Goal: Task Accomplishment & Management: Complete application form

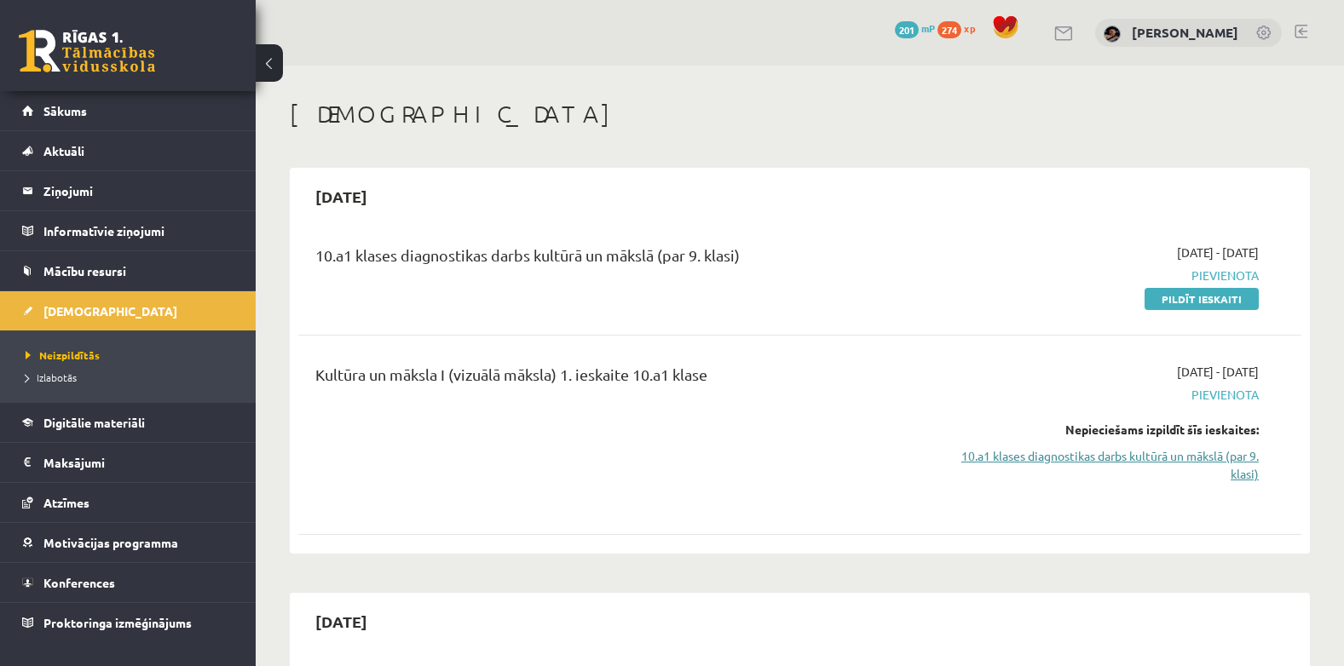
click at [1140, 452] on link "10.a1 klases diagnostikas darbs kultūrā un mākslā (par 9. klasi)" at bounding box center [1109, 465] width 297 height 36
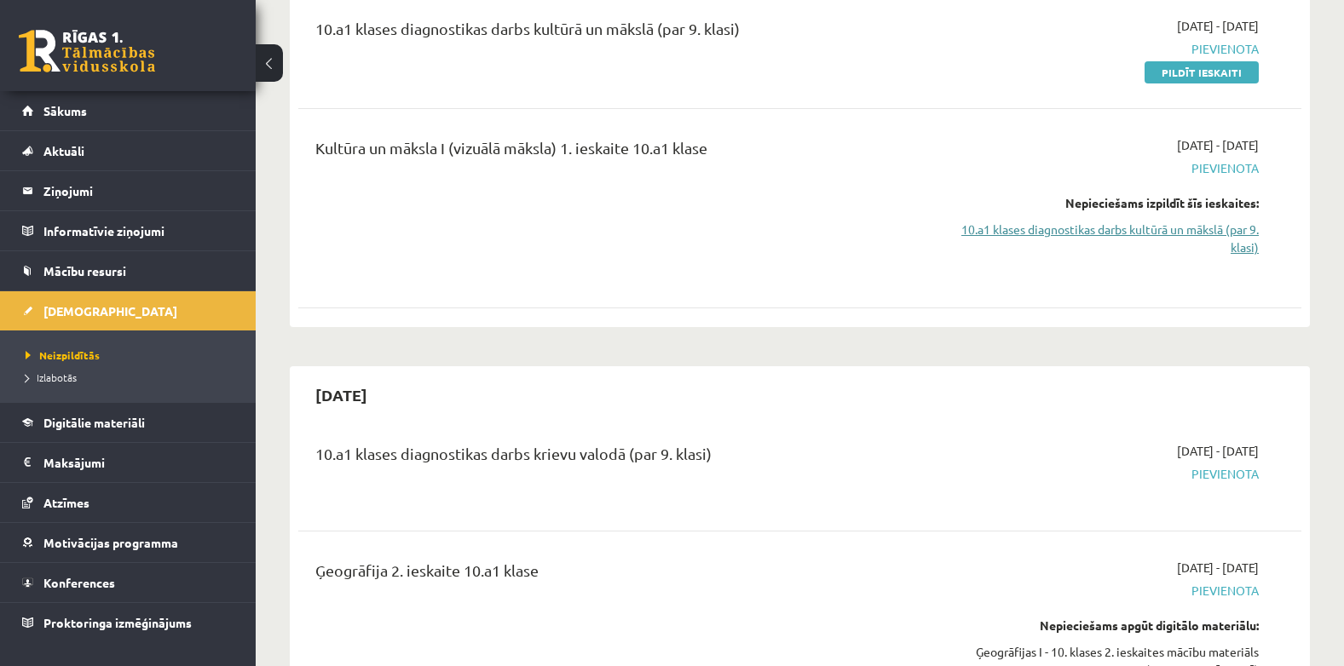
click at [1109, 231] on link "10.a1 klases diagnostikas darbs kultūrā un mākslā (par 9. klasi)" at bounding box center [1109, 239] width 297 height 36
click at [1242, 239] on link "10.a1 klases diagnostikas darbs kultūrā un mākslā (par 9. klasi)" at bounding box center [1109, 239] width 297 height 36
click at [1262, 244] on div "2025-09-16 - 2025-09-30 Pievienota Nepieciešams izpildīt šīs ieskaites: 10.a1 k…" at bounding box center [1109, 208] width 323 height 144
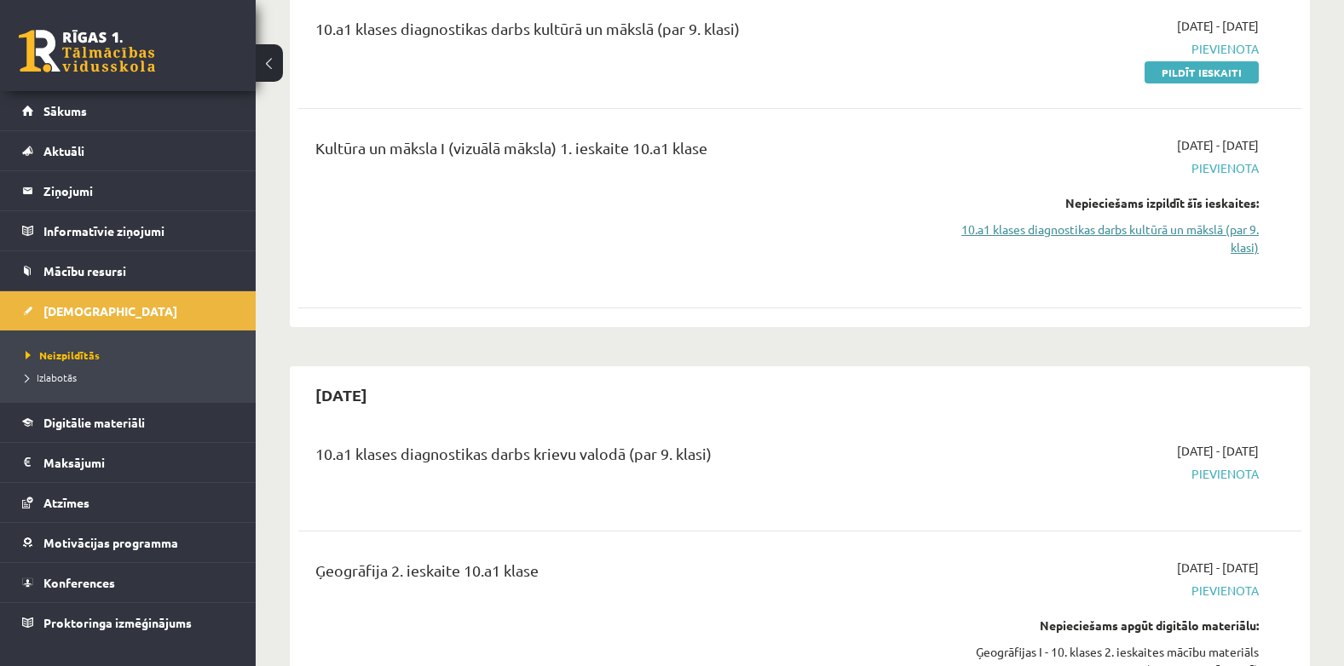
click at [1249, 242] on link "10.a1 klases diagnostikas darbs kultūrā un mākslā (par 9. klasi)" at bounding box center [1109, 239] width 297 height 36
click at [1125, 231] on link "10.a1 klases diagnostikas darbs kultūrā un mākslā (par 9. klasi)" at bounding box center [1109, 239] width 297 height 36
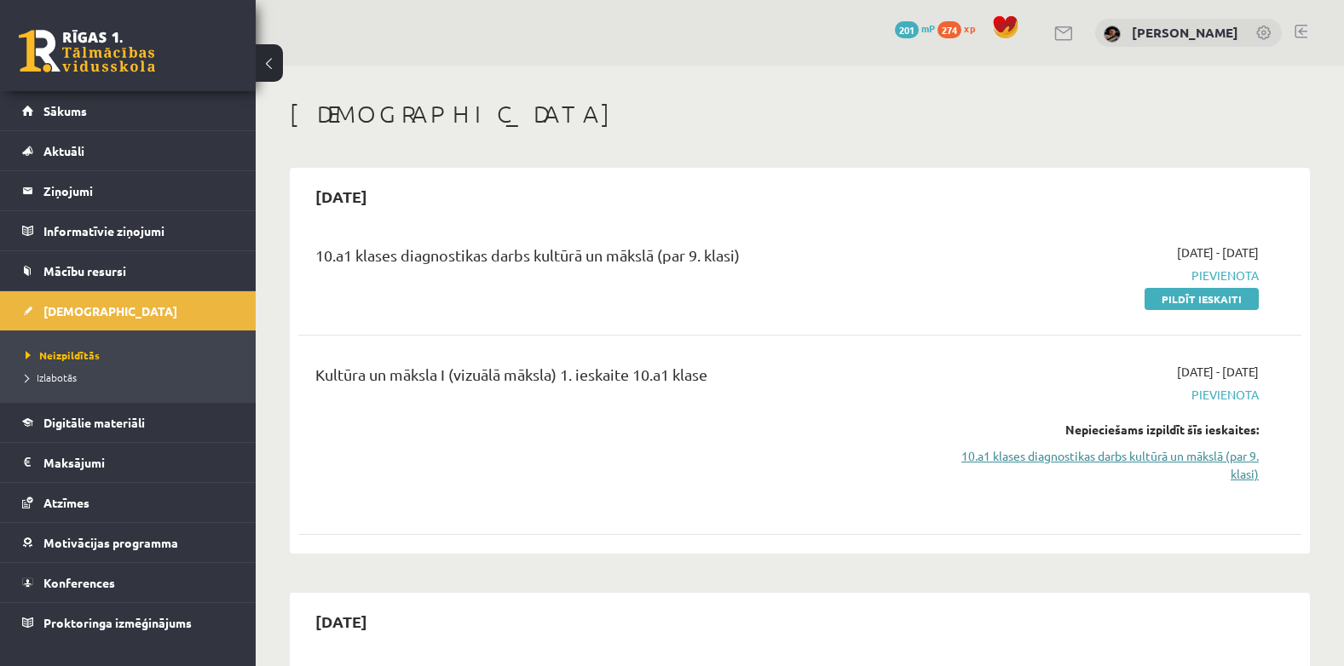
click at [1124, 452] on link "10.a1 klases diagnostikas darbs kultūrā un mākslā (par 9. klasi)" at bounding box center [1109, 465] width 297 height 36
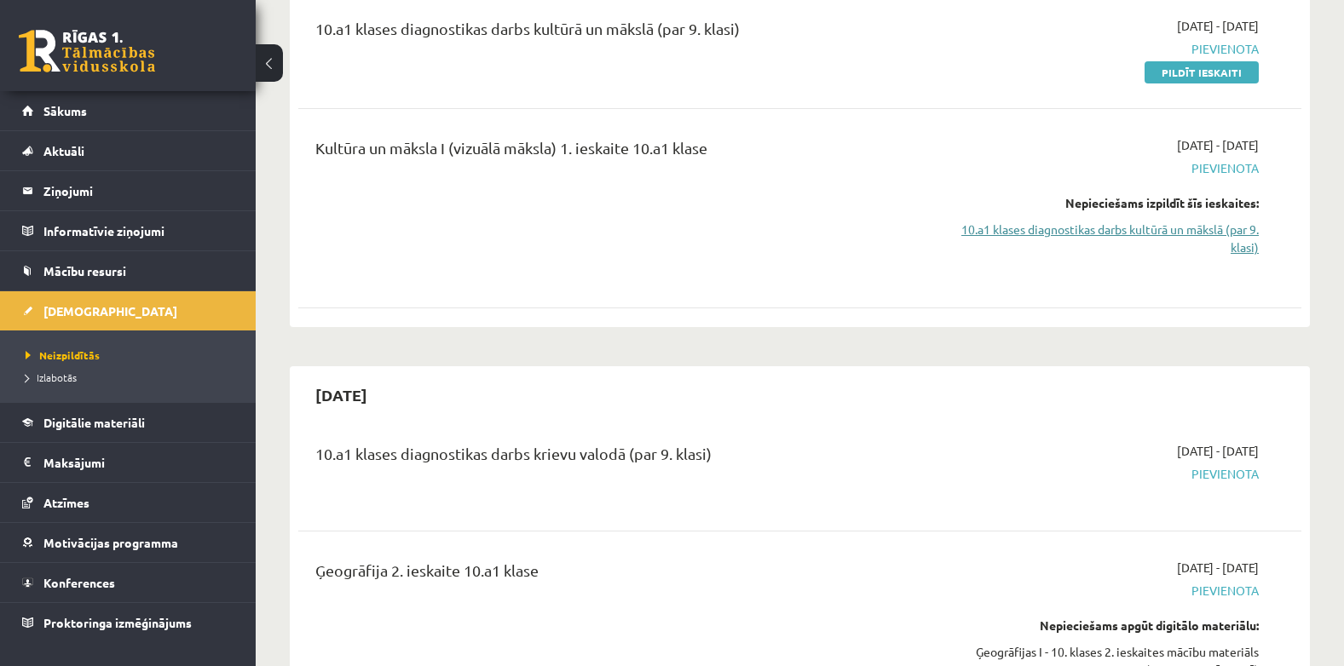
click at [1227, 241] on link "10.a1 klases diagnostikas darbs kultūrā un mākslā (par 9. klasi)" at bounding box center [1109, 239] width 297 height 36
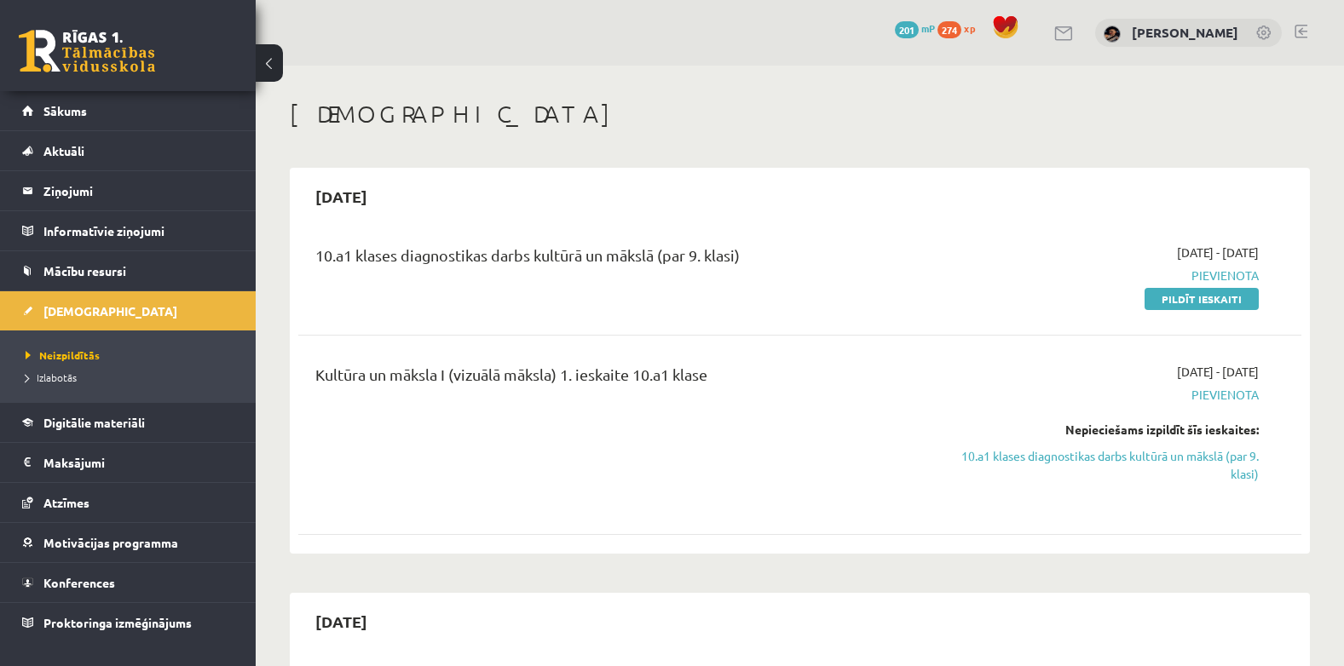
scroll to position [227, 0]
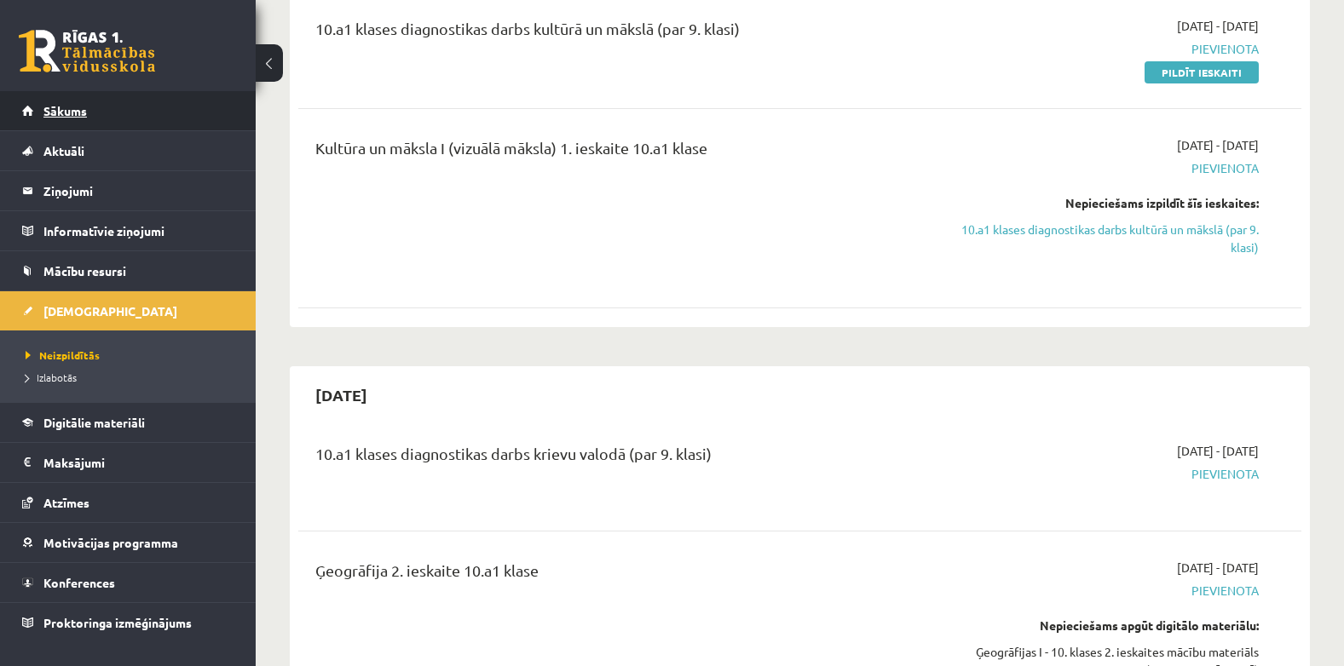
click at [63, 109] on span "Sākums" at bounding box center [64, 110] width 43 height 15
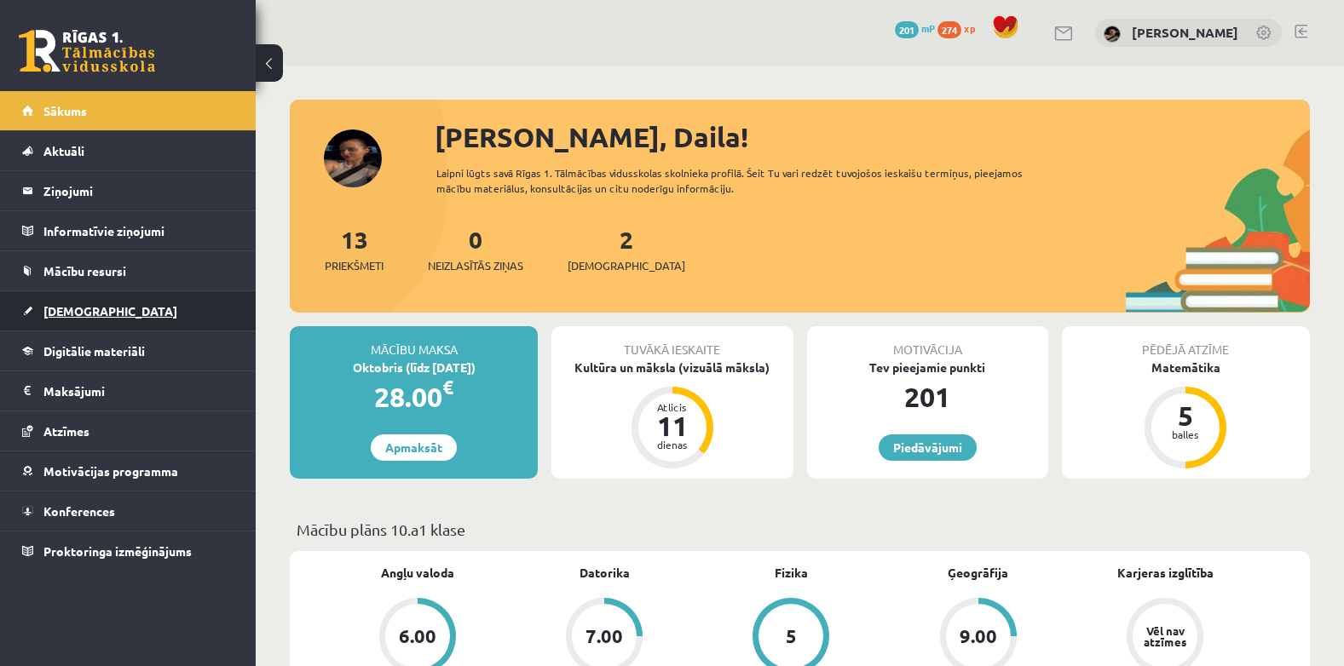
click at [74, 311] on span "[DEMOGRAPHIC_DATA]" at bounding box center [110, 310] width 134 height 15
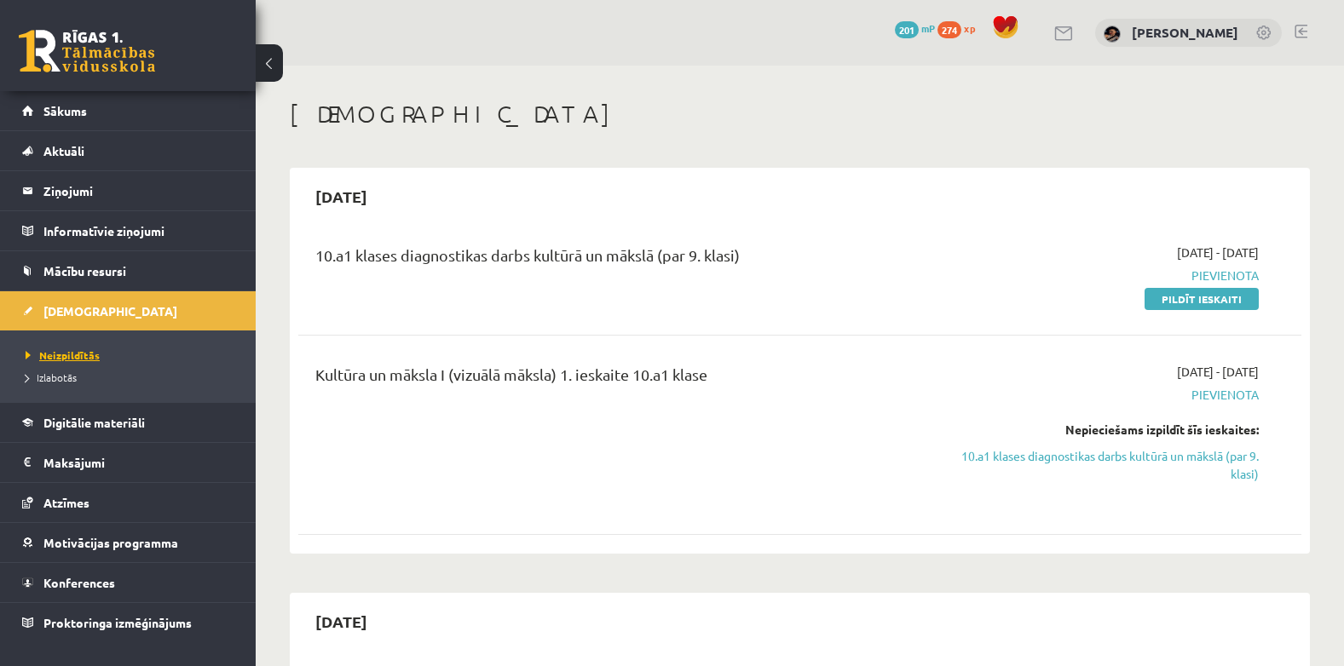
click at [88, 350] on span "Neizpildītās" at bounding box center [63, 356] width 74 height 14
click at [1228, 464] on link "10.a1 klases diagnostikas darbs kultūrā un mākslā (par 9. klasi)" at bounding box center [1109, 465] width 297 height 36
click at [1062, 459] on link "10.a1 klases diagnostikas darbs kultūrā un mākslā (par 9. klasi)" at bounding box center [1109, 465] width 297 height 36
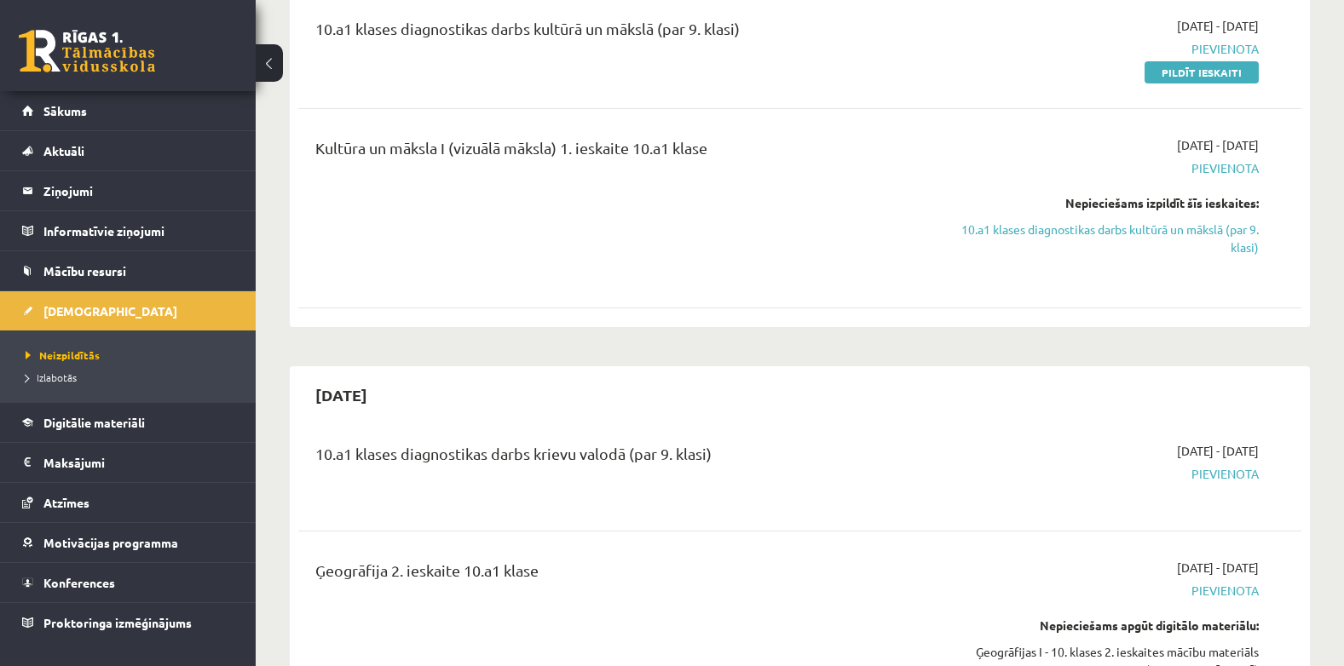
click at [1062, 459] on div "2025-10-01 - 2025-10-15 Pievienota" at bounding box center [1109, 472] width 323 height 61
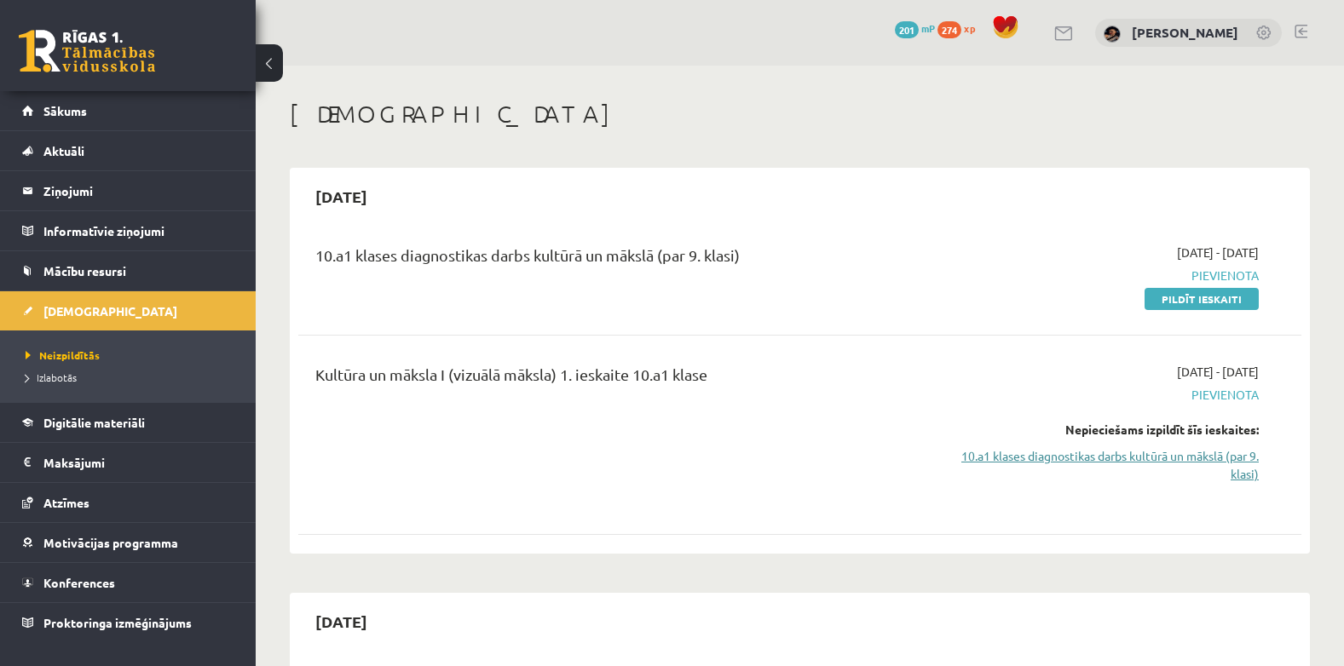
click at [1003, 452] on link "10.a1 klases diagnostikas darbs kultūrā un mākslā (par 9. klasi)" at bounding box center [1109, 465] width 297 height 36
click at [1305, 22] on div "0 Dāvanas 201 mP 274 xp Daila Kronberga" at bounding box center [800, 33] width 1088 height 66
click at [1302, 31] on link at bounding box center [1300, 32] width 13 height 14
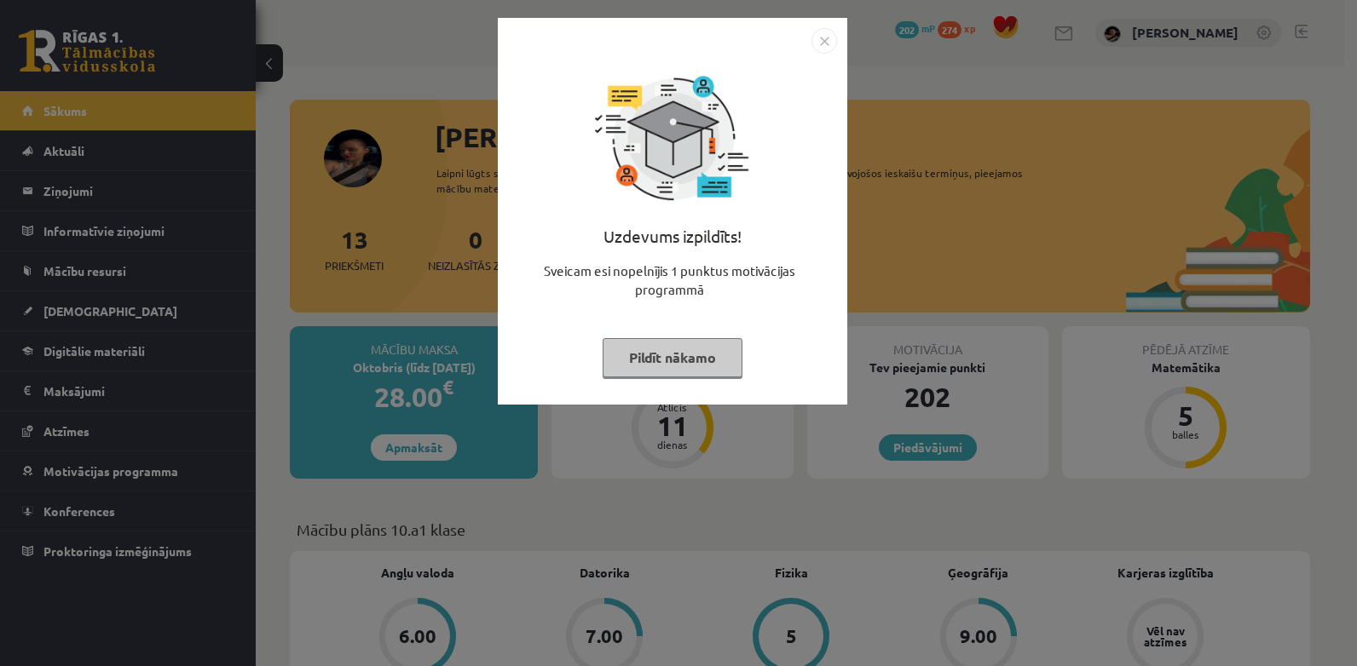
click at [685, 358] on button "Pildīt nākamo" at bounding box center [672, 357] width 140 height 39
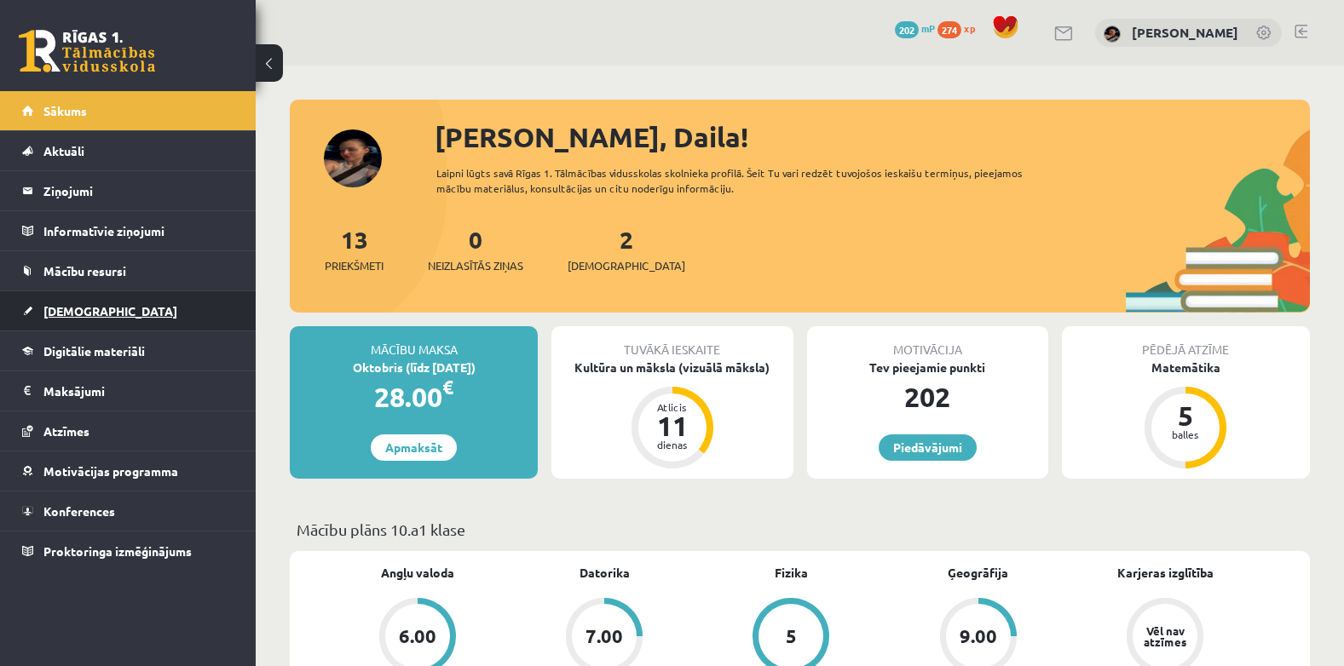
click at [74, 314] on span "[DEMOGRAPHIC_DATA]" at bounding box center [110, 310] width 134 height 15
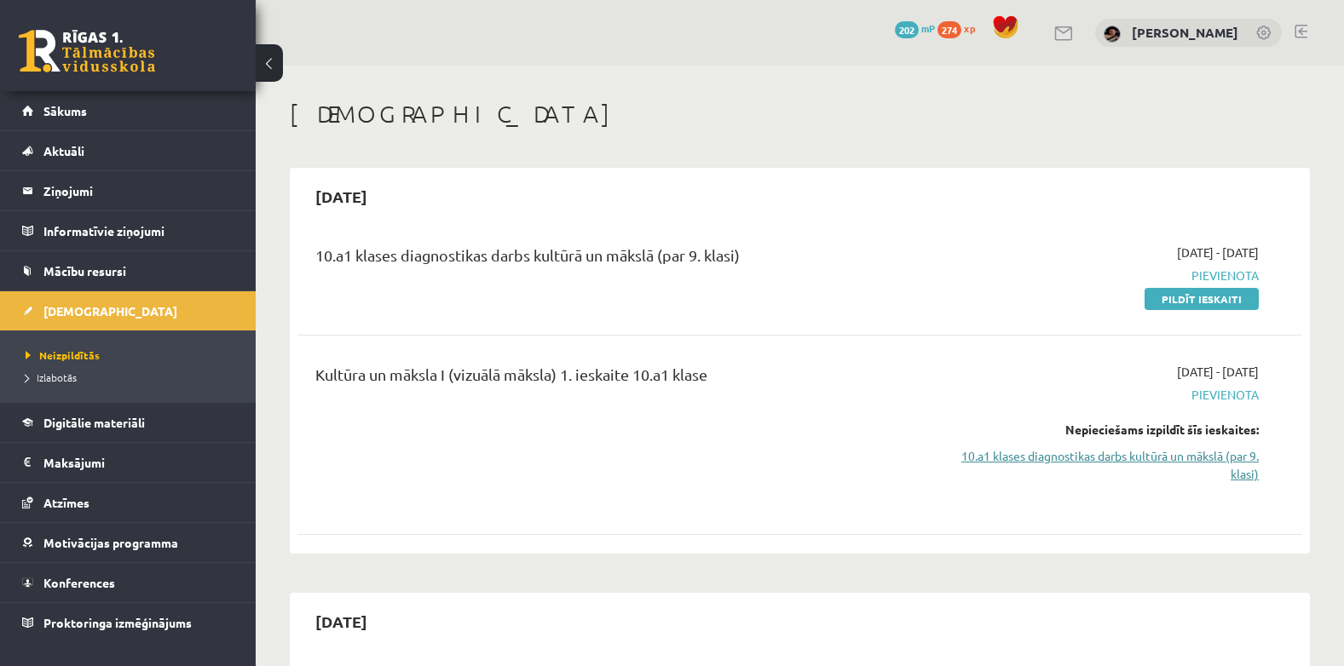
click at [1125, 449] on link "10.a1 klases diagnostikas darbs kultūrā un mākslā (par 9. klasi)" at bounding box center [1109, 465] width 297 height 36
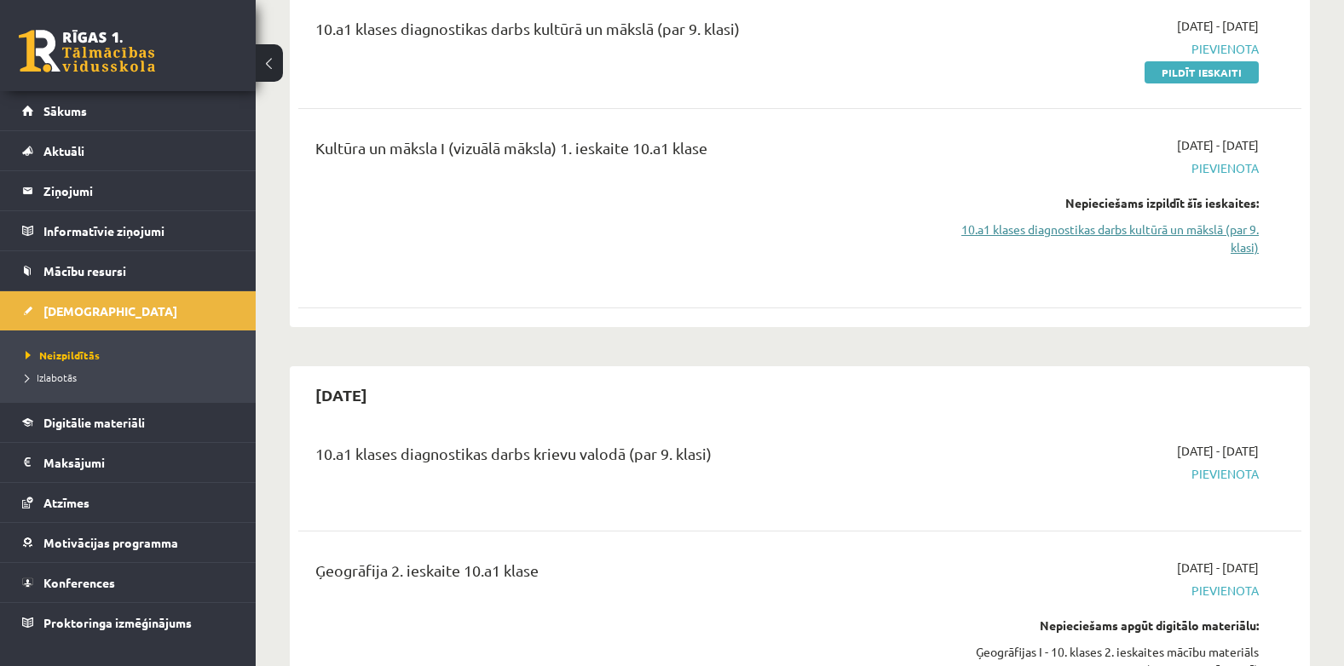
click at [1189, 229] on link "10.a1 klases diagnostikas darbs kultūrā un mākslā (par 9. klasi)" at bounding box center [1109, 239] width 297 height 36
click at [1207, 228] on link "10.a1 klases diagnostikas darbs kultūrā un mākslā (par 9. klasi)" at bounding box center [1109, 239] width 297 height 36
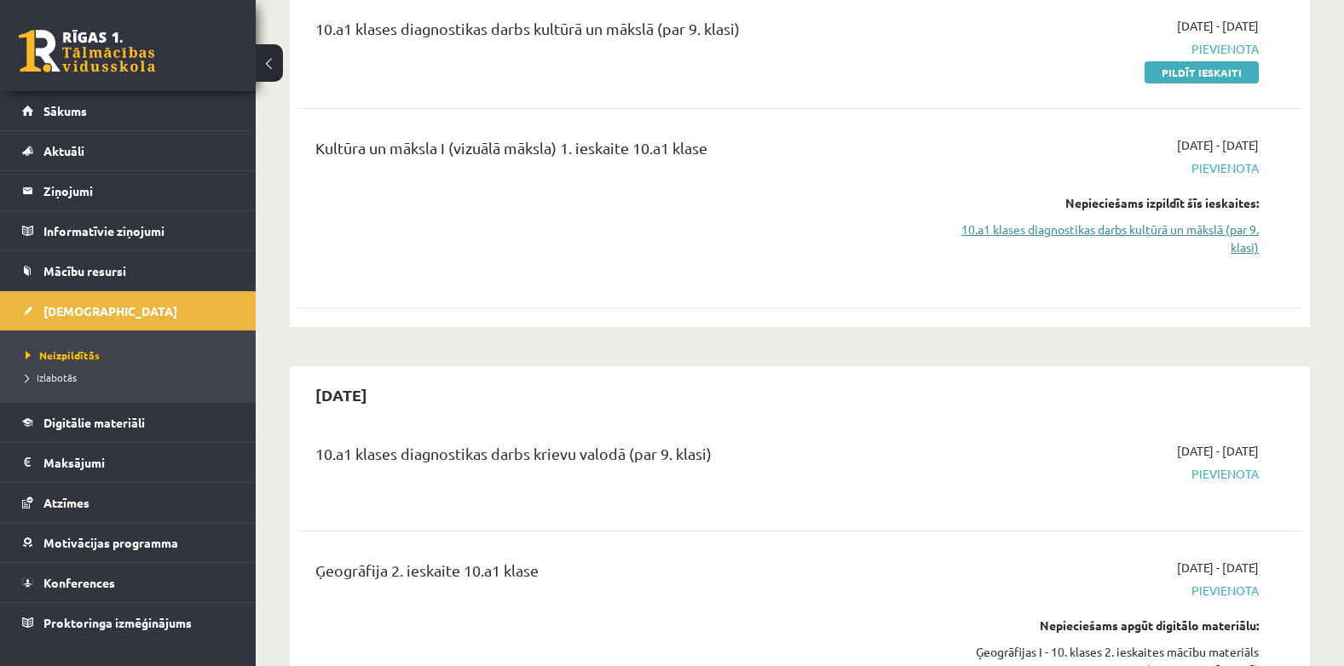
click at [1213, 229] on link "10.a1 klases diagnostikas darbs kultūrā un mākslā (par 9. klasi)" at bounding box center [1109, 239] width 297 height 36
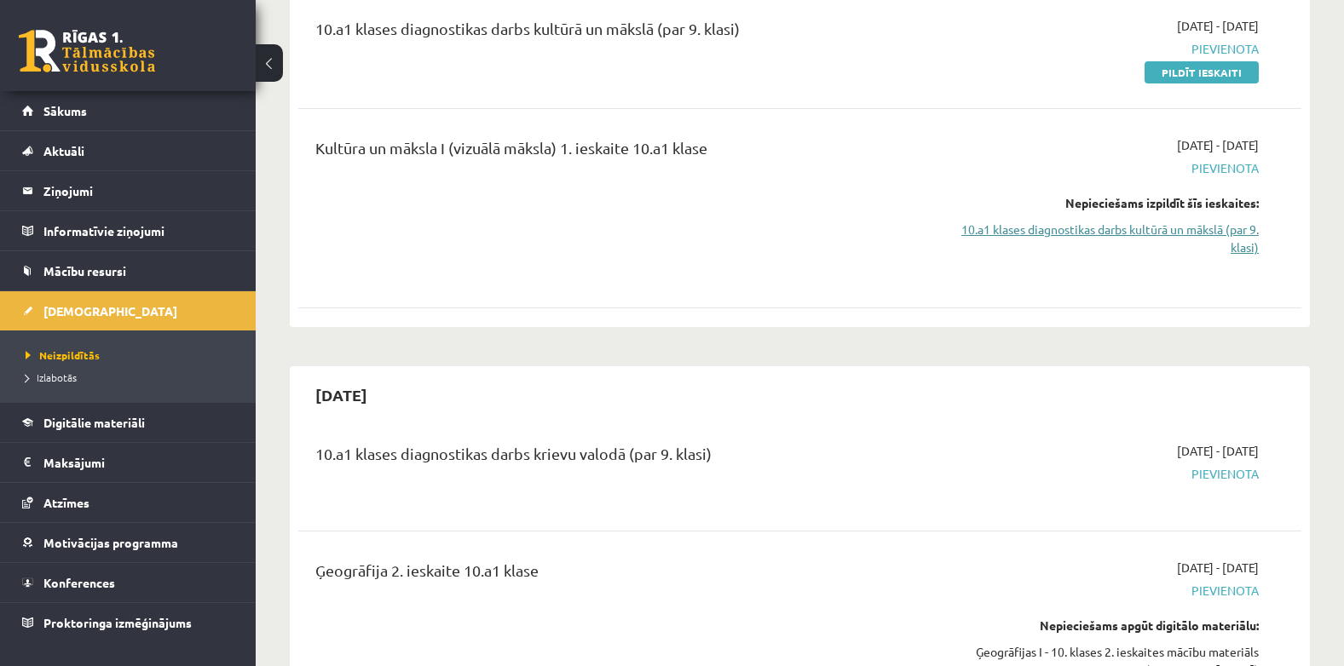
click at [1215, 229] on link "10.a1 klases diagnostikas darbs kultūrā un mākslā (par 9. klasi)" at bounding box center [1109, 239] width 297 height 36
click at [1248, 243] on link "10.a1 klases diagnostikas darbs kultūrā un mākslā (par 9. klasi)" at bounding box center [1109, 239] width 297 height 36
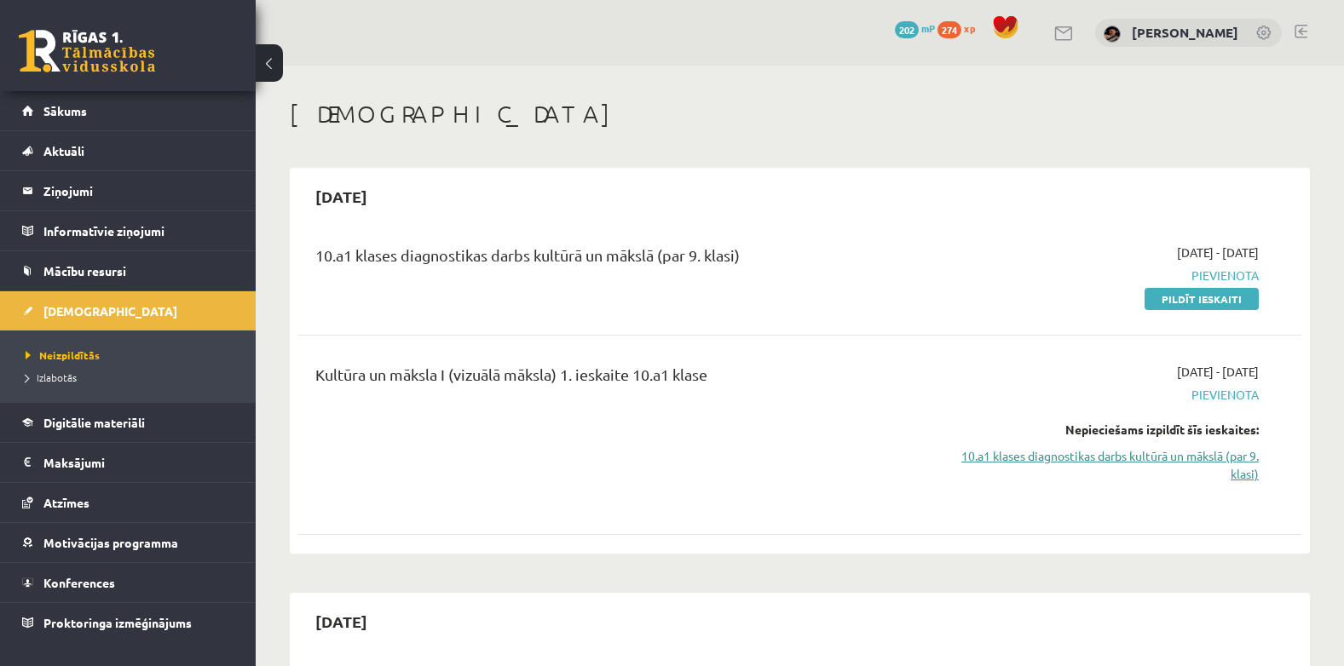
click at [1020, 449] on link "10.a1 klases diagnostikas darbs kultūrā un mākslā (par 9. klasi)" at bounding box center [1109, 465] width 297 height 36
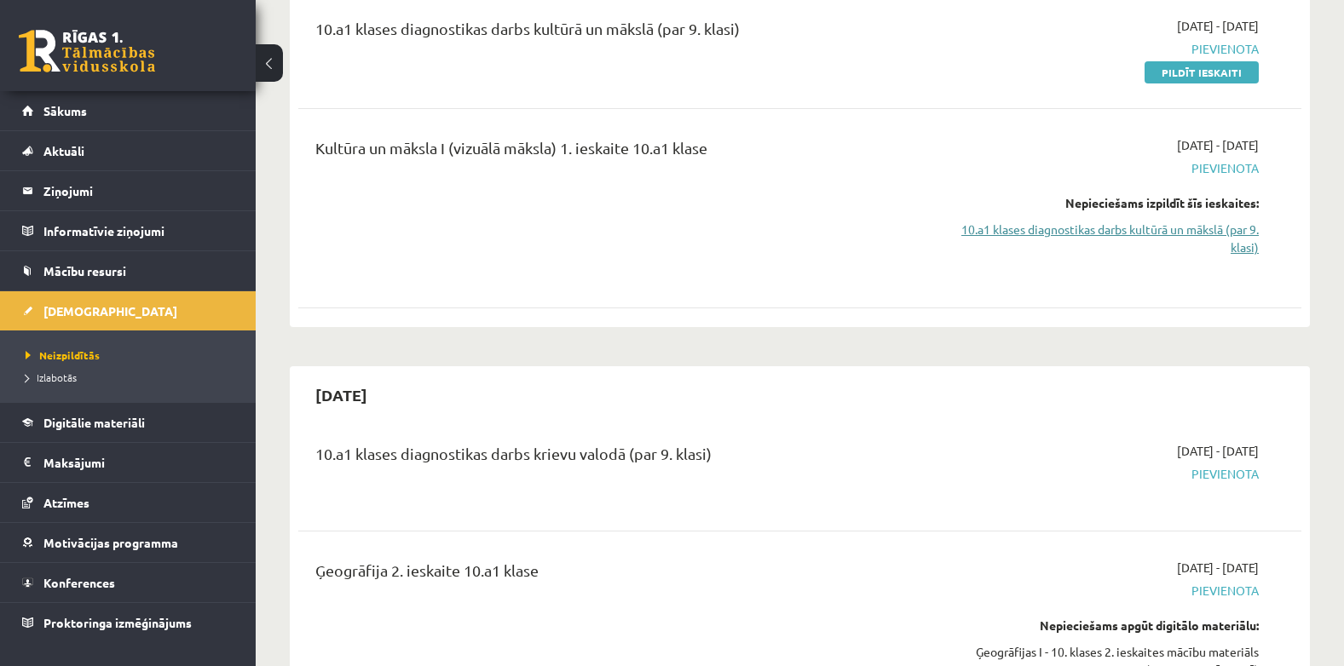
click at [1088, 239] on link "10.a1 klases diagnostikas darbs kultūrā un mākslā (par 9. klasi)" at bounding box center [1109, 239] width 297 height 36
click at [608, 165] on div "Kultūra un māksla I (vizuālā māksla) 1. ieskaite 10.a1 klase" at bounding box center [625, 152] width 620 height 32
click at [597, 129] on div "Kultūra un māksla I (vizuālā māksla) 1. ieskaite 10.a1 klase 2025-09-16 - 2025-…" at bounding box center [799, 208] width 1003 height 178
click at [1185, 71] on link "Pildīt ieskaiti" at bounding box center [1201, 72] width 114 height 22
click at [1221, 231] on link "10.a1 klases diagnostikas darbs kultūrā un mākslā (par 9. klasi)" at bounding box center [1109, 239] width 297 height 36
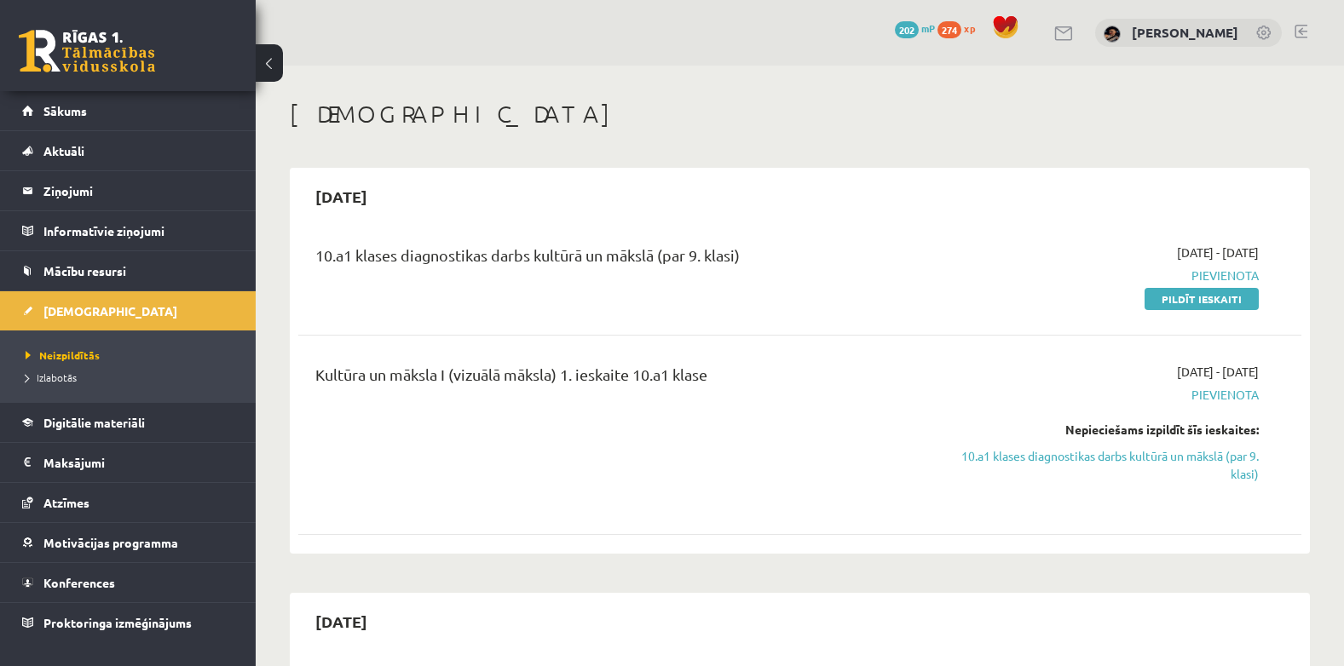
scroll to position [227, 0]
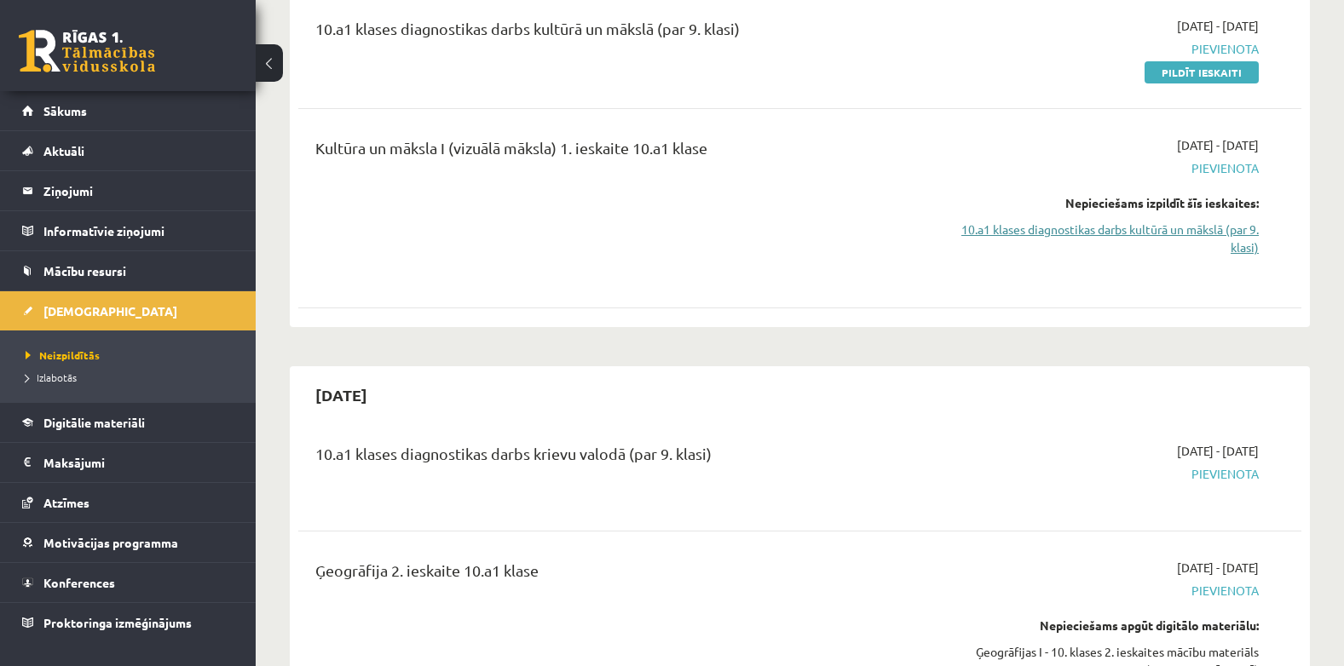
click at [1067, 232] on link "10.a1 klases diagnostikas darbs kultūrā un mākslā (par 9. klasi)" at bounding box center [1109, 239] width 297 height 36
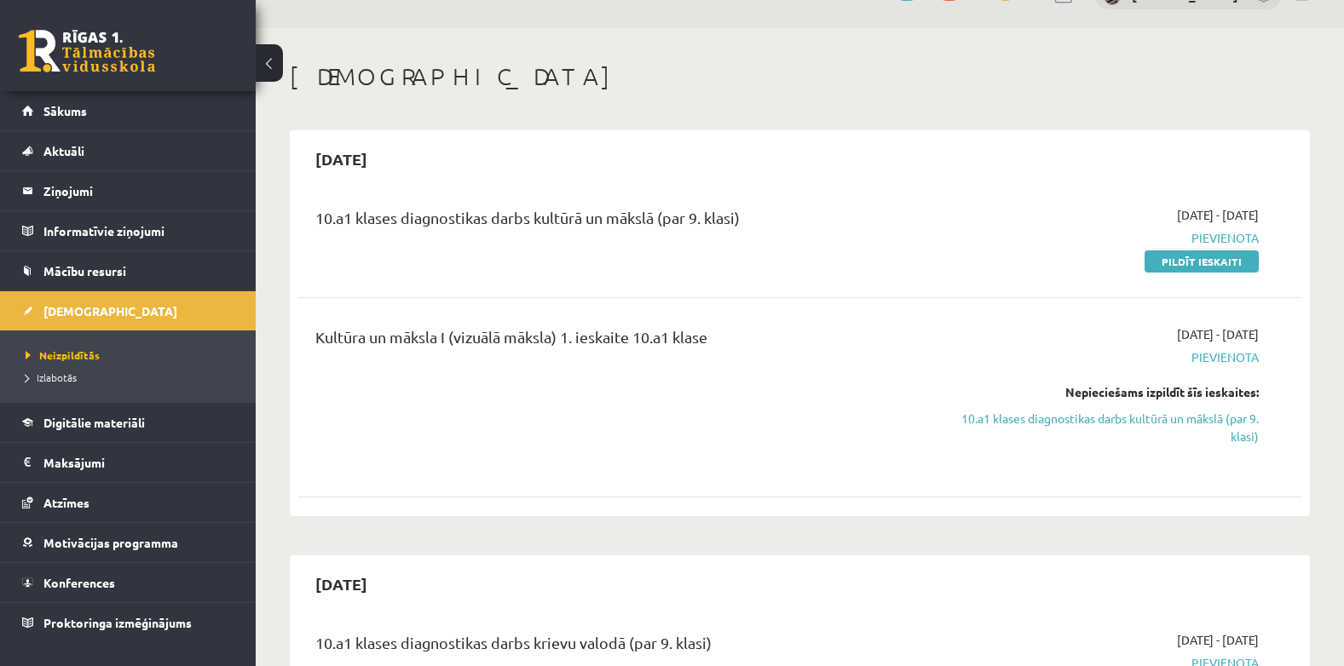
scroll to position [0, 0]
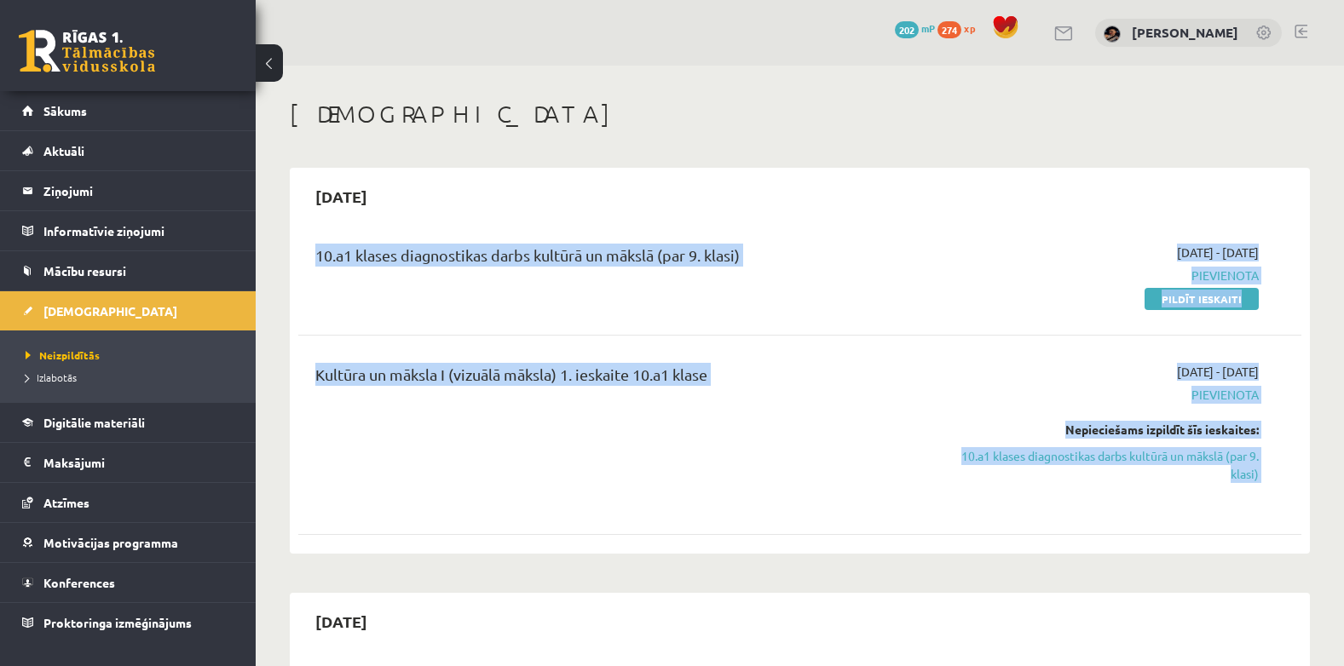
drag, startPoint x: 1035, startPoint y: 169, endPoint x: 1269, endPoint y: 487, distance: 395.1
click at [1269, 487] on div "2025-09-30 10.a1 klases diagnostikas darbs kultūrā un mākslā (par 9. klasi) 202…" at bounding box center [800, 361] width 1020 height 386
drag, startPoint x: 1269, startPoint y: 487, endPoint x: 1313, endPoint y: 500, distance: 46.1
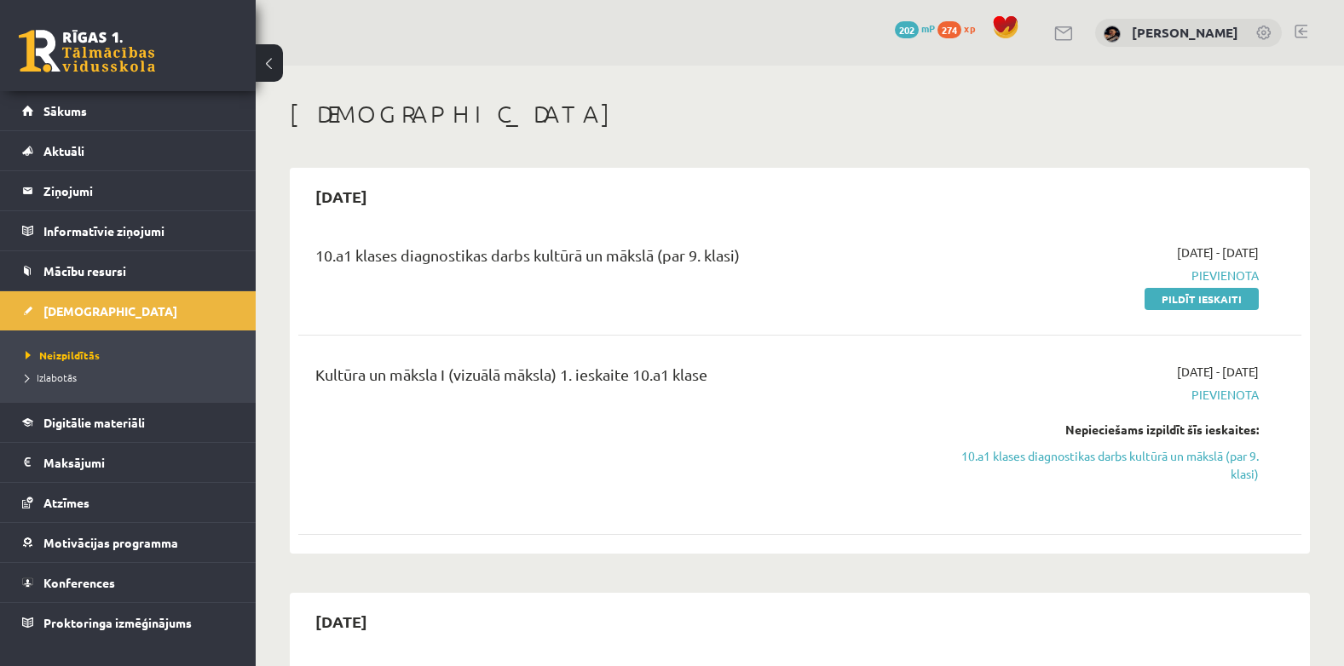
click at [1233, 460] on link "10.a1 klases diagnostikas darbs kultūrā un mākslā (par 9. klasi)" at bounding box center [1109, 465] width 297 height 36
click at [1016, 449] on link "10.a1 klases diagnostikas darbs kultūrā un mākslā (par 9. klasi)" at bounding box center [1109, 465] width 297 height 36
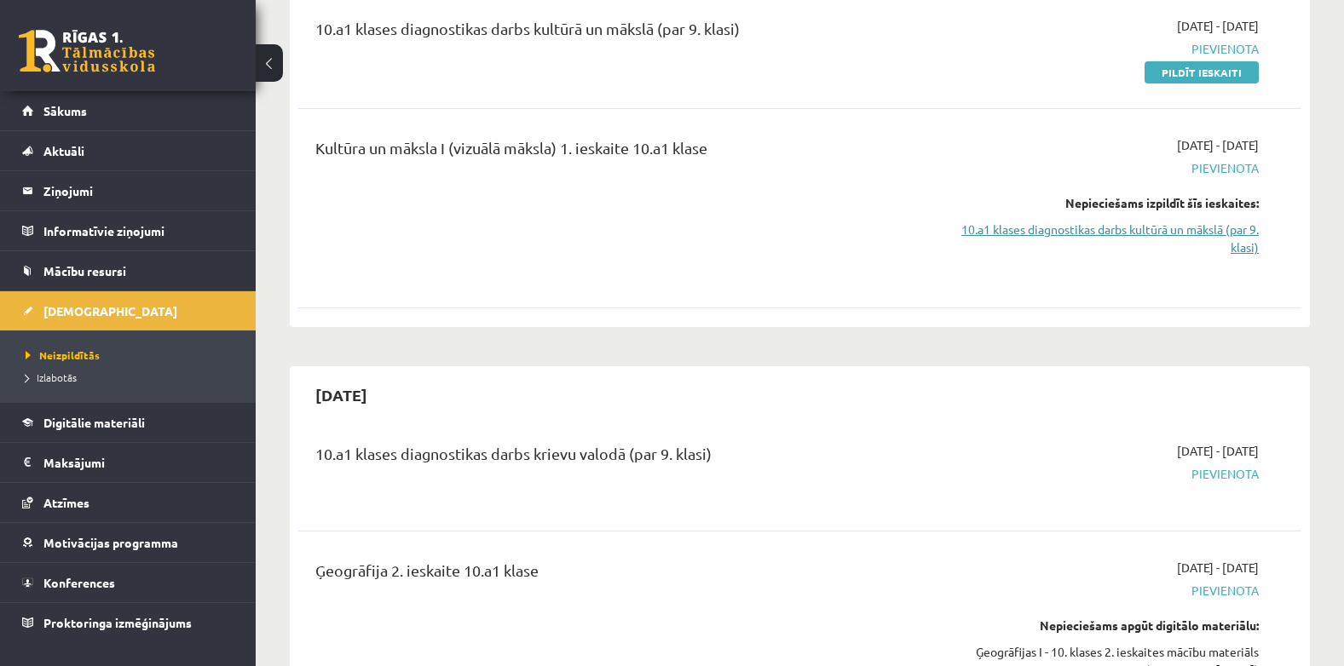
click at [1113, 223] on link "10.a1 klases diagnostikas darbs kultūrā un mākslā (par 9. klasi)" at bounding box center [1109, 239] width 297 height 36
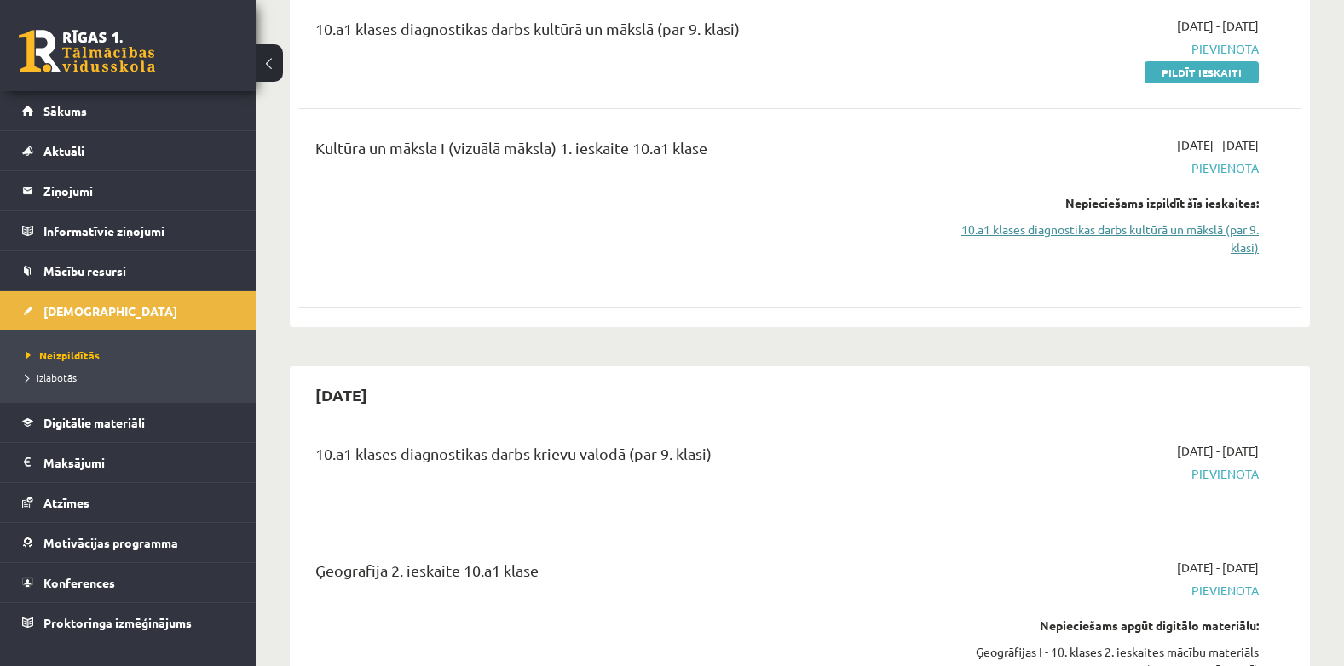
click at [1113, 223] on link "10.a1 klases diagnostikas darbs kultūrā un mākslā (par 9. klasi)" at bounding box center [1109, 239] width 297 height 36
drag, startPoint x: 1113, startPoint y: 223, endPoint x: 1057, endPoint y: 197, distance: 62.1
click at [1057, 197] on div "Nepieciešams izpildīt šīs ieskaites:" at bounding box center [1109, 203] width 297 height 18
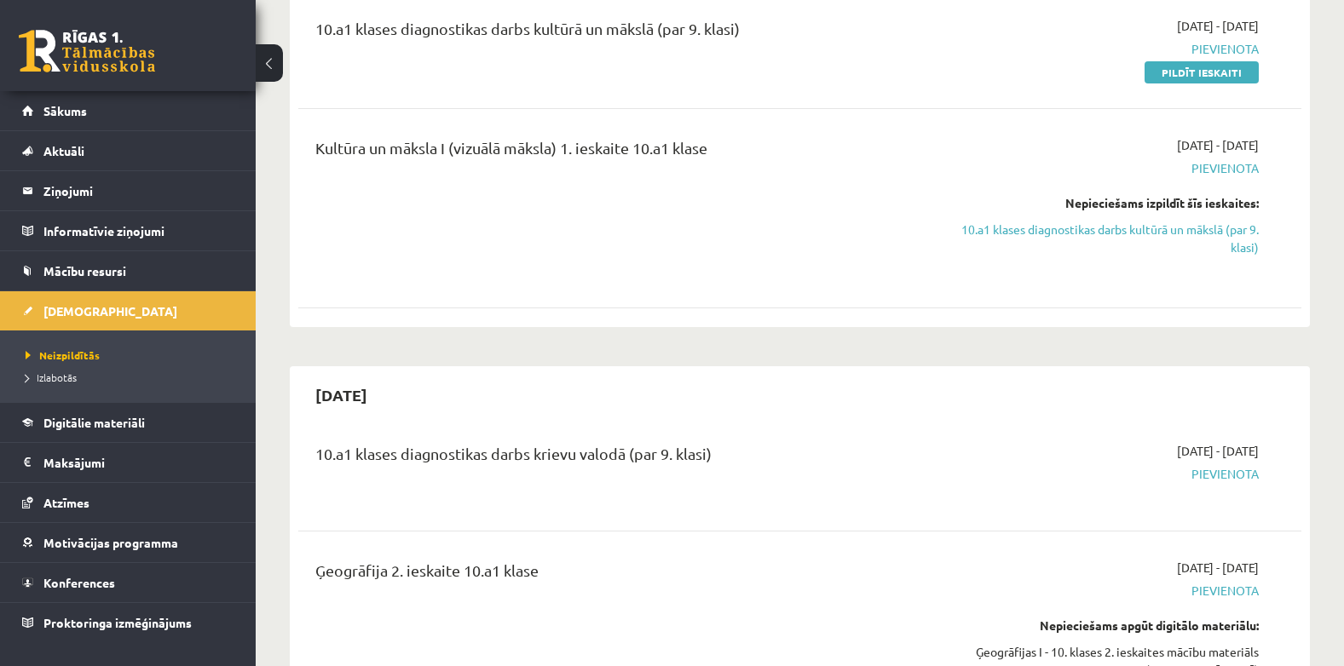
scroll to position [0, 0]
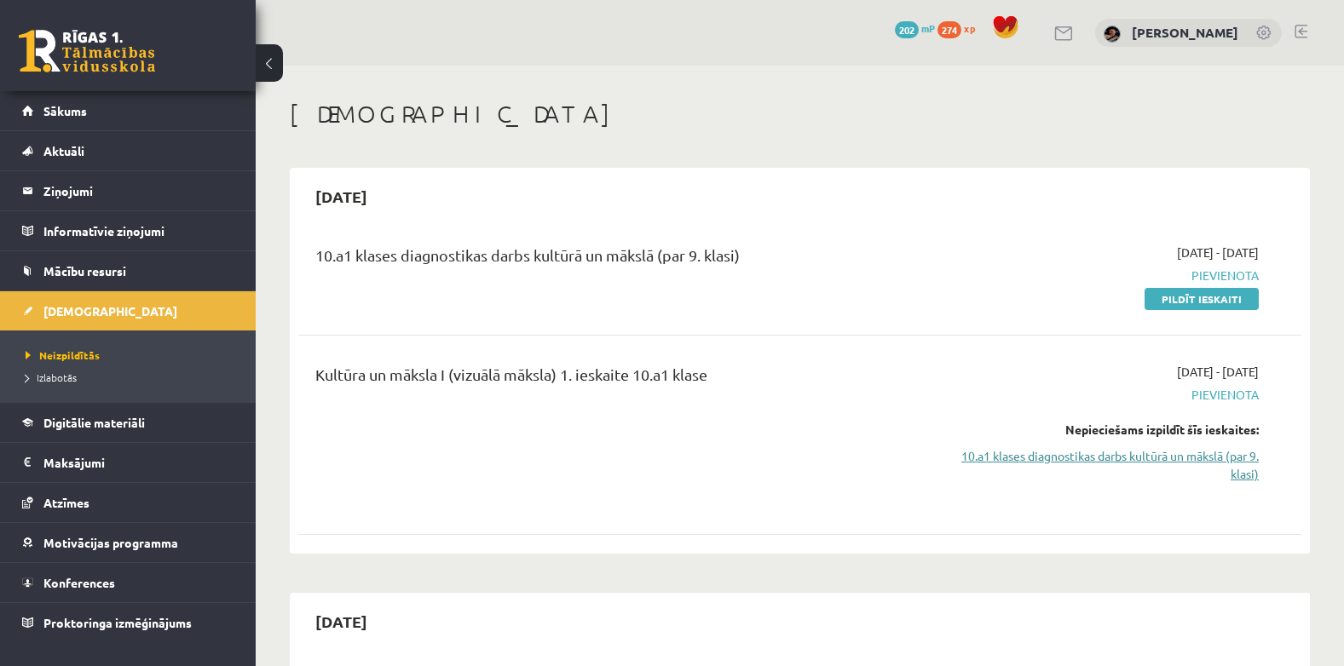
click at [1141, 449] on link "10.a1 klases diagnostikas darbs kultūrā un mākslā (par 9. klasi)" at bounding box center [1109, 465] width 297 height 36
click at [1177, 666] on span "[DATE] - [DATE]" at bounding box center [1218, 678] width 82 height 18
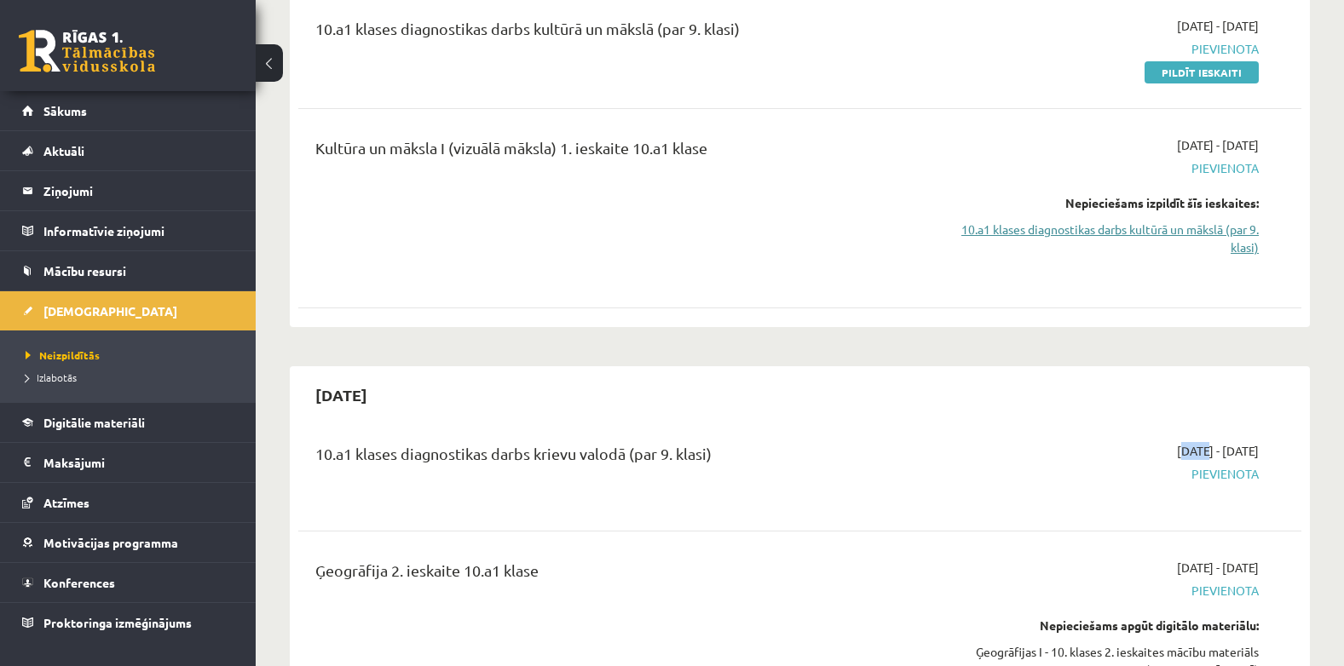
click at [1177, 449] on span "[DATE] - [DATE]" at bounding box center [1218, 451] width 82 height 18
drag, startPoint x: 1141, startPoint y: 449, endPoint x: 1081, endPoint y: 381, distance: 90.6
click at [1081, 381] on div "[DATE]" at bounding box center [799, 395] width 1003 height 40
click at [1081, 239] on link "10.a1 klases diagnostikas darbs kultūrā un mākslā (par 9. klasi)" at bounding box center [1109, 239] width 297 height 36
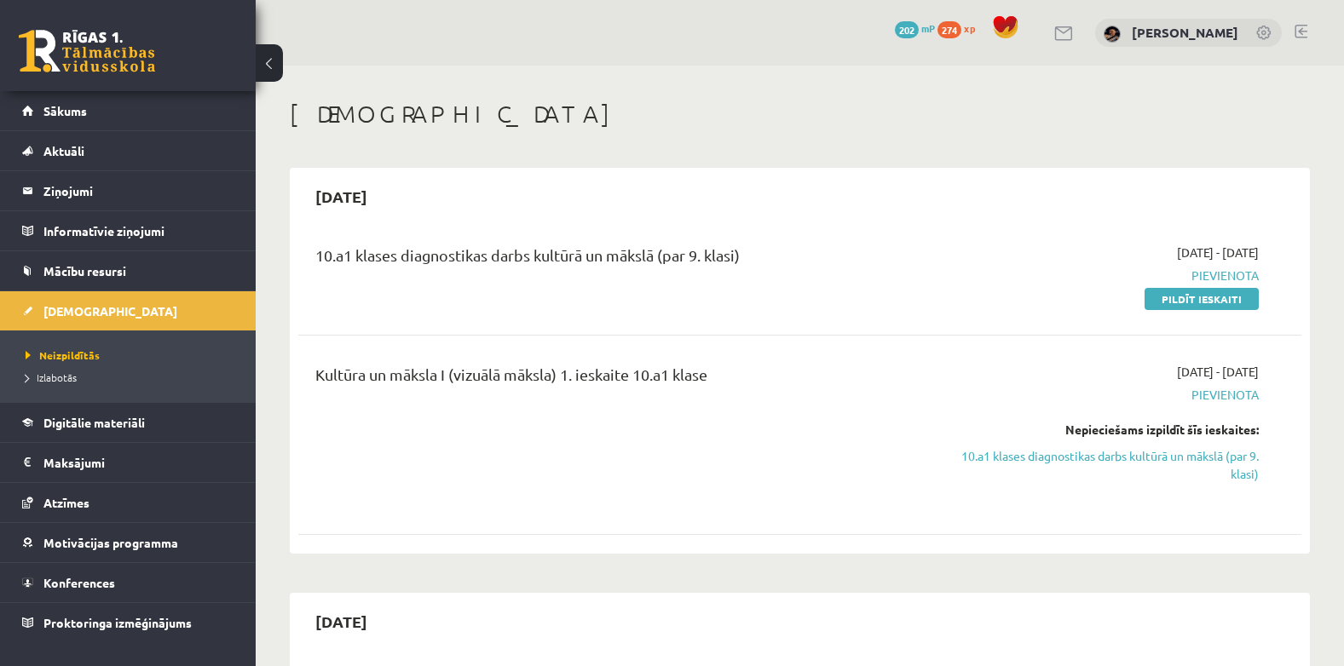
scroll to position [227, 0]
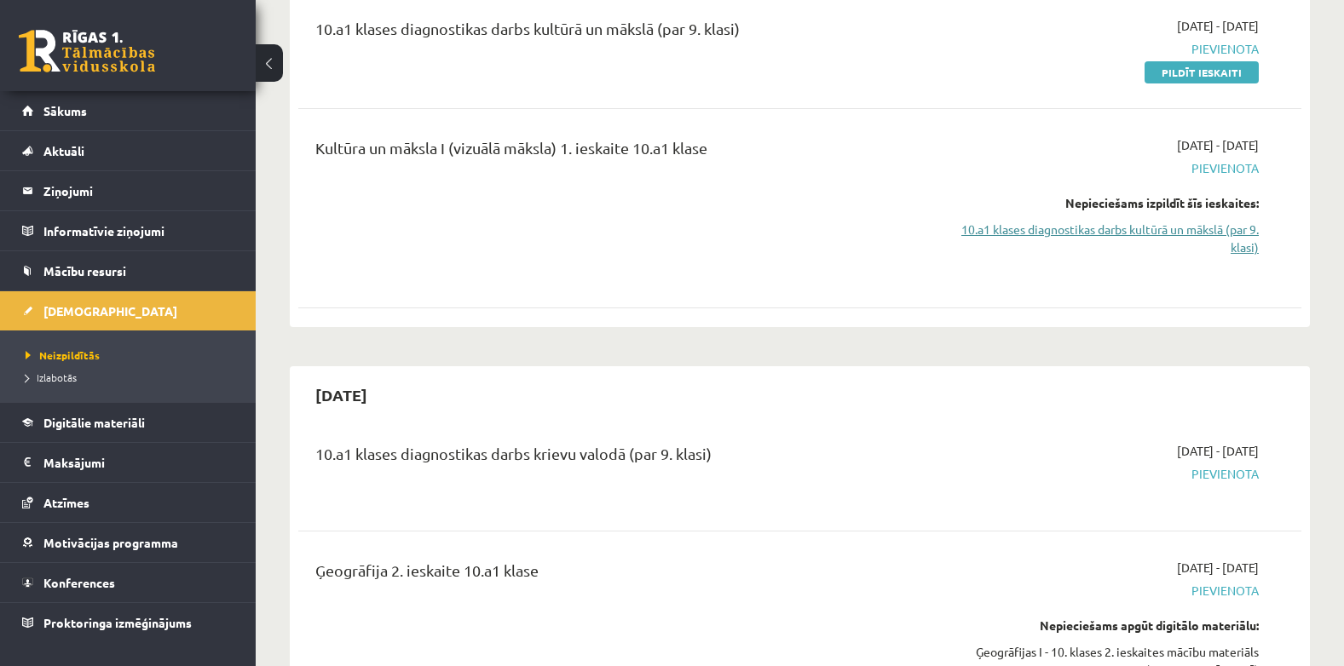
click at [1063, 243] on link "10.a1 klases diagnostikas darbs kultūrā un mākslā (par 9. klasi)" at bounding box center [1109, 239] width 297 height 36
click at [989, 243] on link "10.a1 klases diagnostikas darbs kultūrā un mākslā (par 9. klasi)" at bounding box center [1109, 239] width 297 height 36
click at [1109, 234] on link "10.a1 klases diagnostikas darbs kultūrā un mākslā (par 9. klasi)" at bounding box center [1109, 239] width 297 height 36
click at [1108, 234] on link "10.a1 klases diagnostikas darbs kultūrā un mākslā (par 9. klasi)" at bounding box center [1109, 239] width 297 height 36
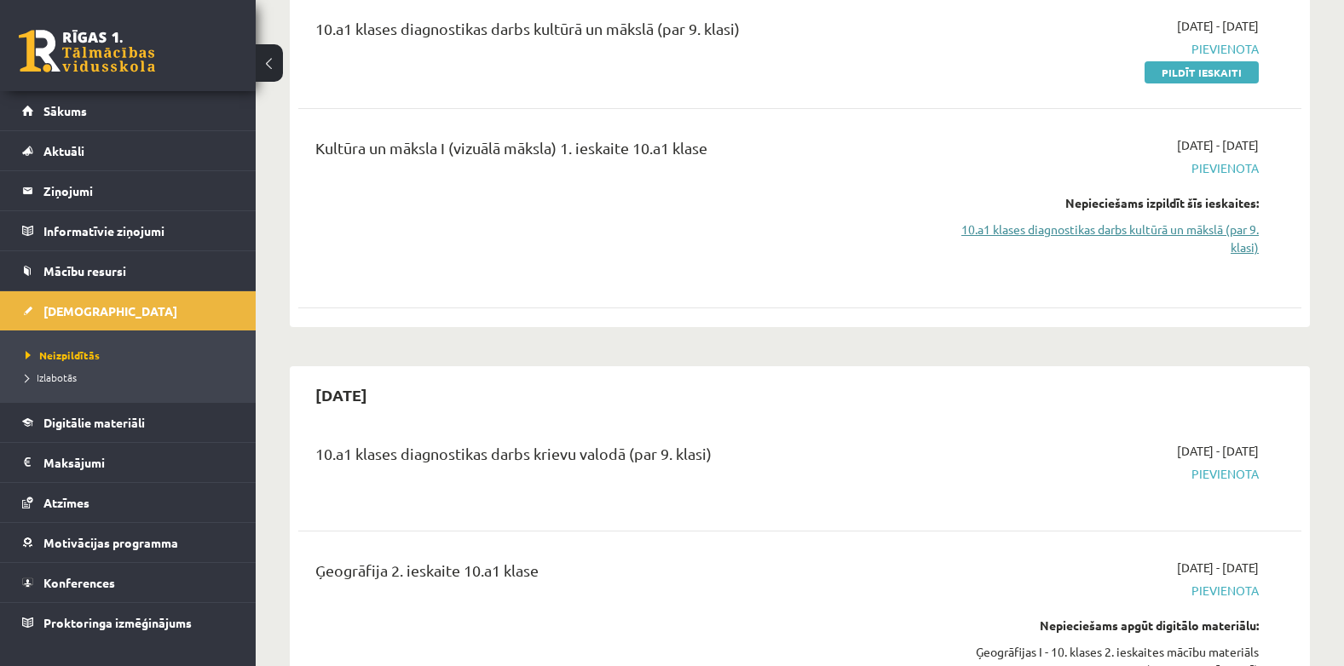
click at [1143, 223] on link "10.a1 klases diagnostikas darbs kultūrā un mākslā (par 9. klasi)" at bounding box center [1109, 239] width 297 height 36
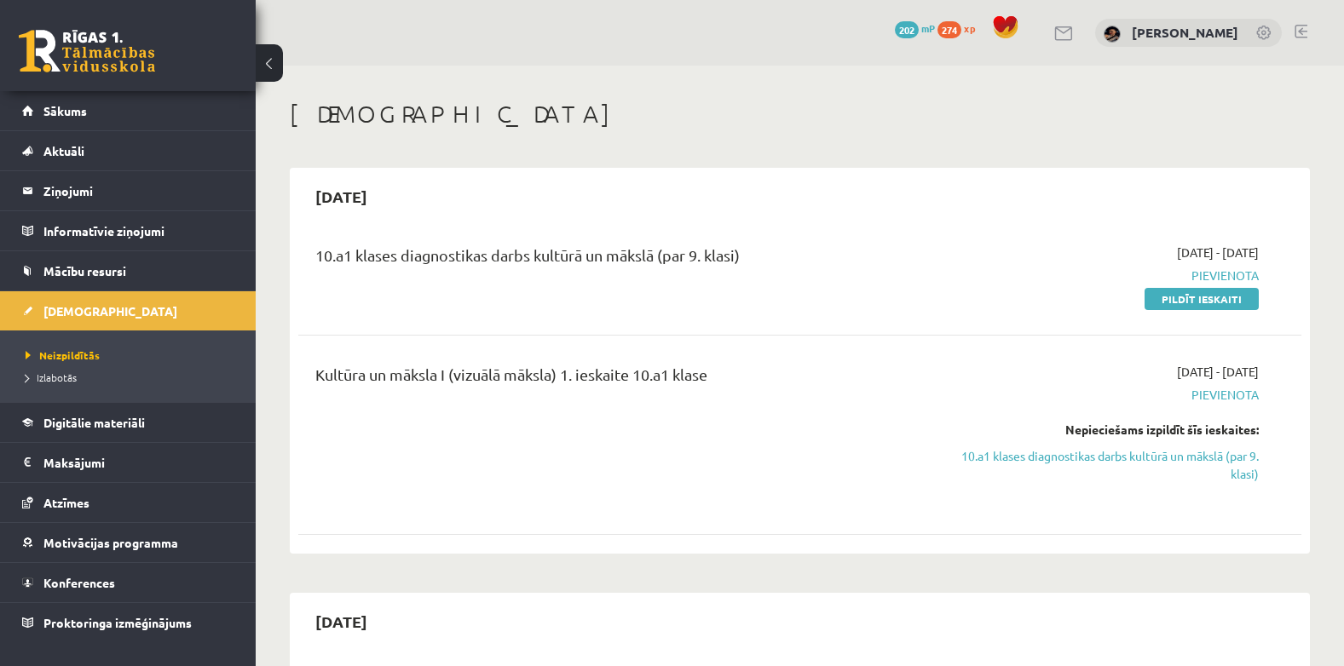
scroll to position [227, 0]
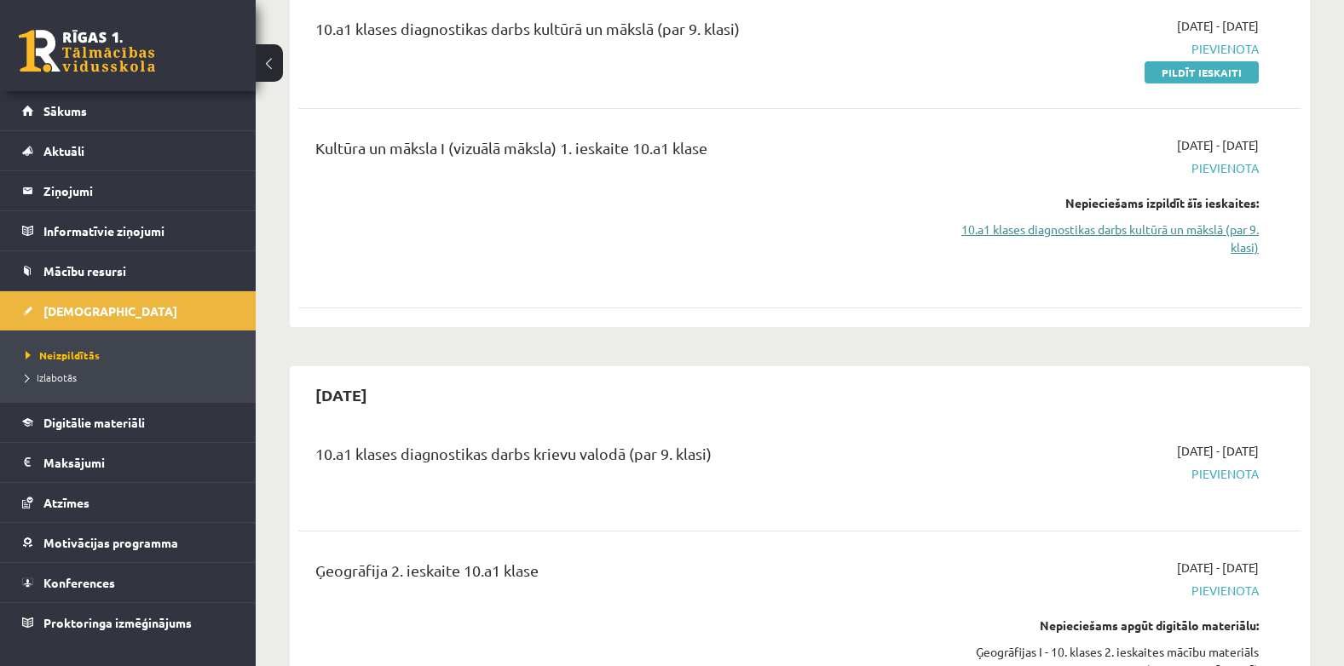
click at [1118, 239] on link "10.a1 klases diagnostikas darbs kultūrā un mākslā (par 9. klasi)" at bounding box center [1109, 239] width 297 height 36
click at [1245, 249] on link "10.a1 klases diagnostikas darbs kultūrā un mākslā (par 9. klasi)" at bounding box center [1109, 239] width 297 height 36
click at [1237, 229] on link "10.a1 klases diagnostikas darbs kultūrā un mākslā (par 9. klasi)" at bounding box center [1109, 239] width 297 height 36
click at [1244, 230] on link "10.a1 klases diagnostikas darbs kultūrā un mākslā (par 9. klasi)" at bounding box center [1109, 239] width 297 height 36
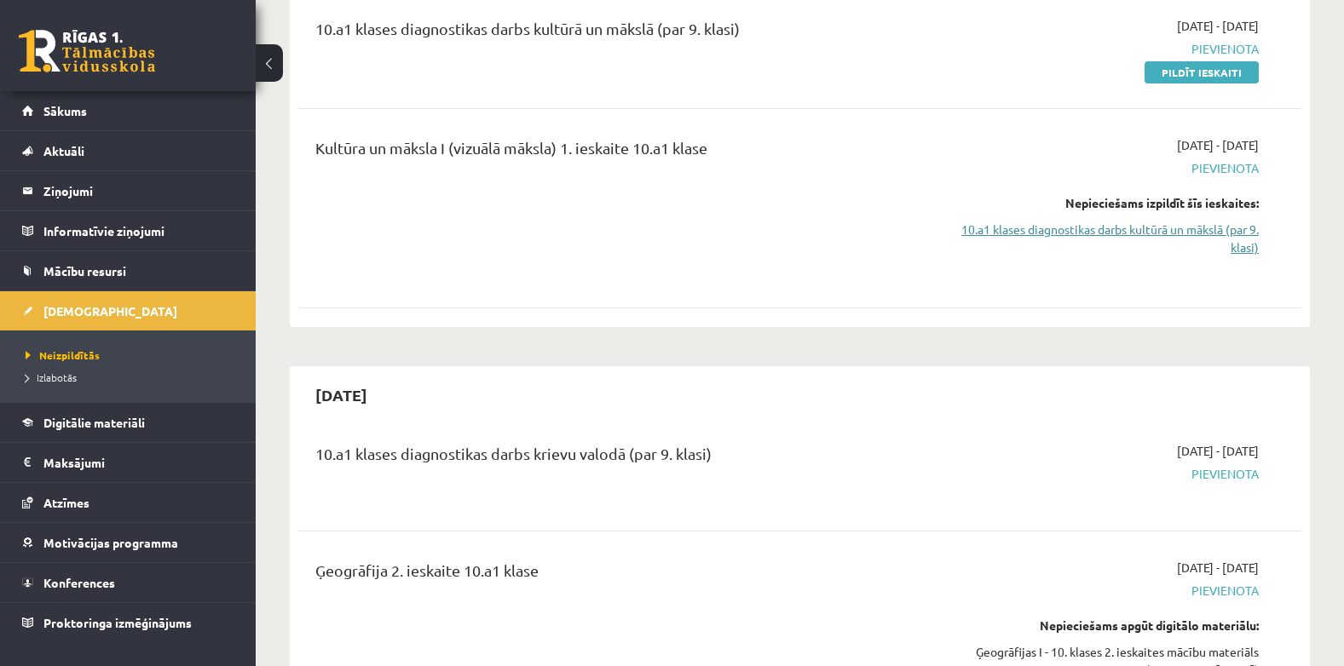
click at [1244, 230] on link "10.a1 klases diagnostikas darbs kultūrā un mākslā (par 9. klasi)" at bounding box center [1109, 239] width 297 height 36
click at [1243, 228] on link "10.a1 klases diagnostikas darbs kultūrā un mākslā (par 9. klasi)" at bounding box center [1109, 239] width 297 height 36
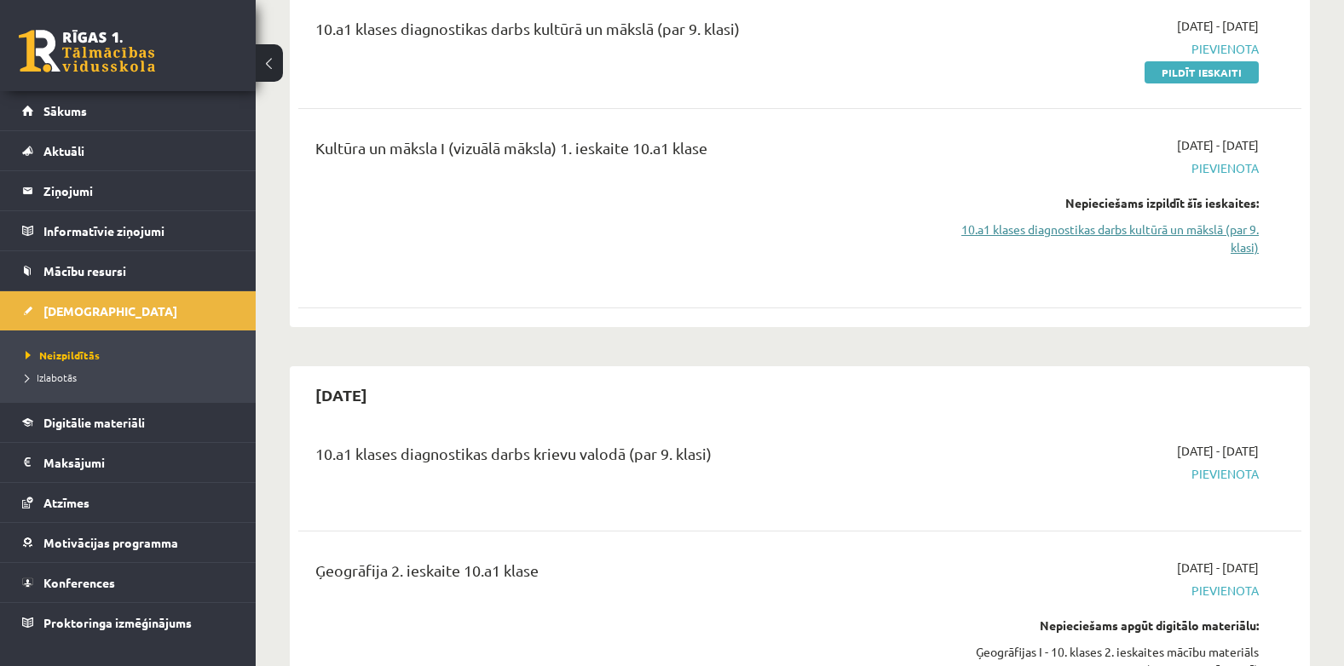
click at [1243, 228] on link "10.a1 klases diagnostikas darbs kultūrā un mākslā (par 9. klasi)" at bounding box center [1109, 239] width 297 height 36
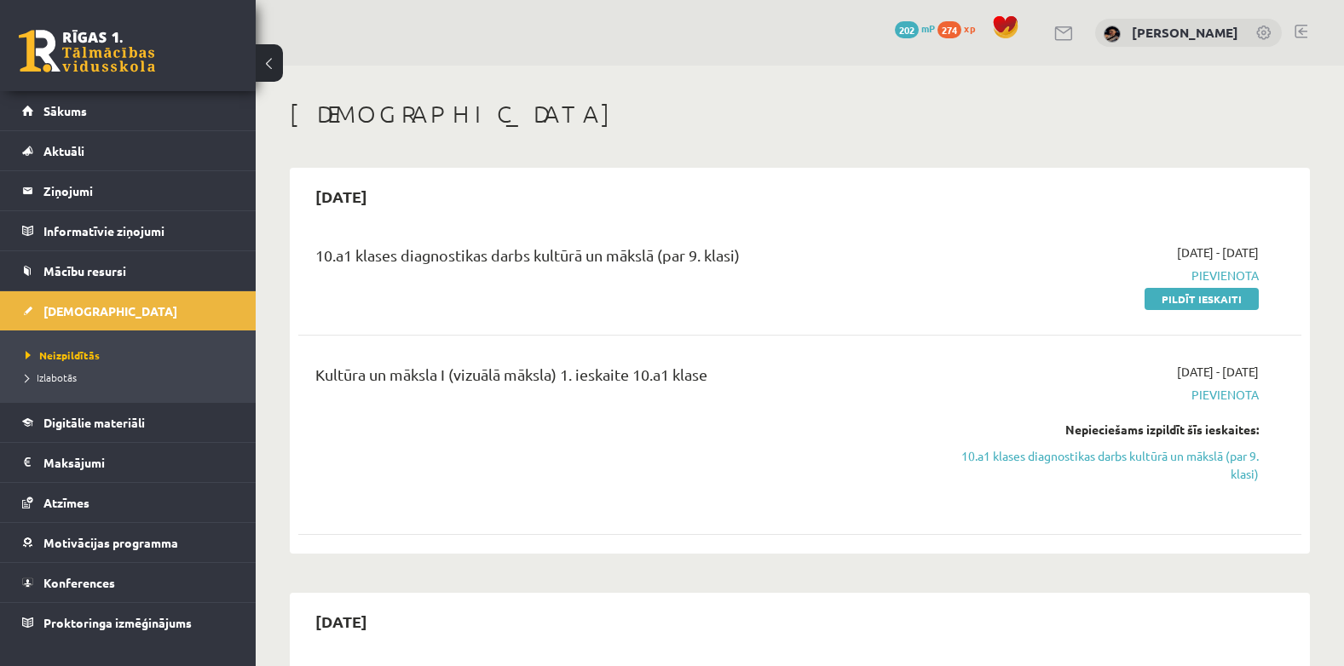
scroll to position [227, 0]
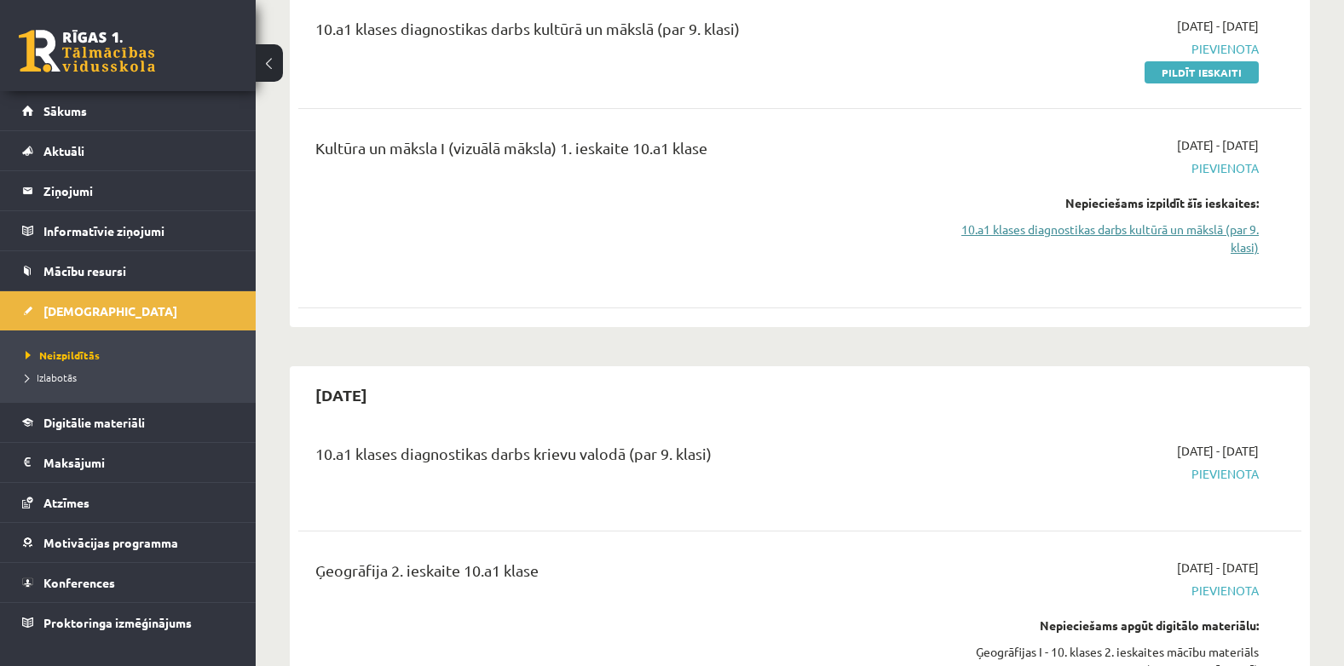
click at [1177, 230] on link "10.a1 klases diagnostikas darbs kultūrā un mākslā (par 9. klasi)" at bounding box center [1109, 239] width 297 height 36
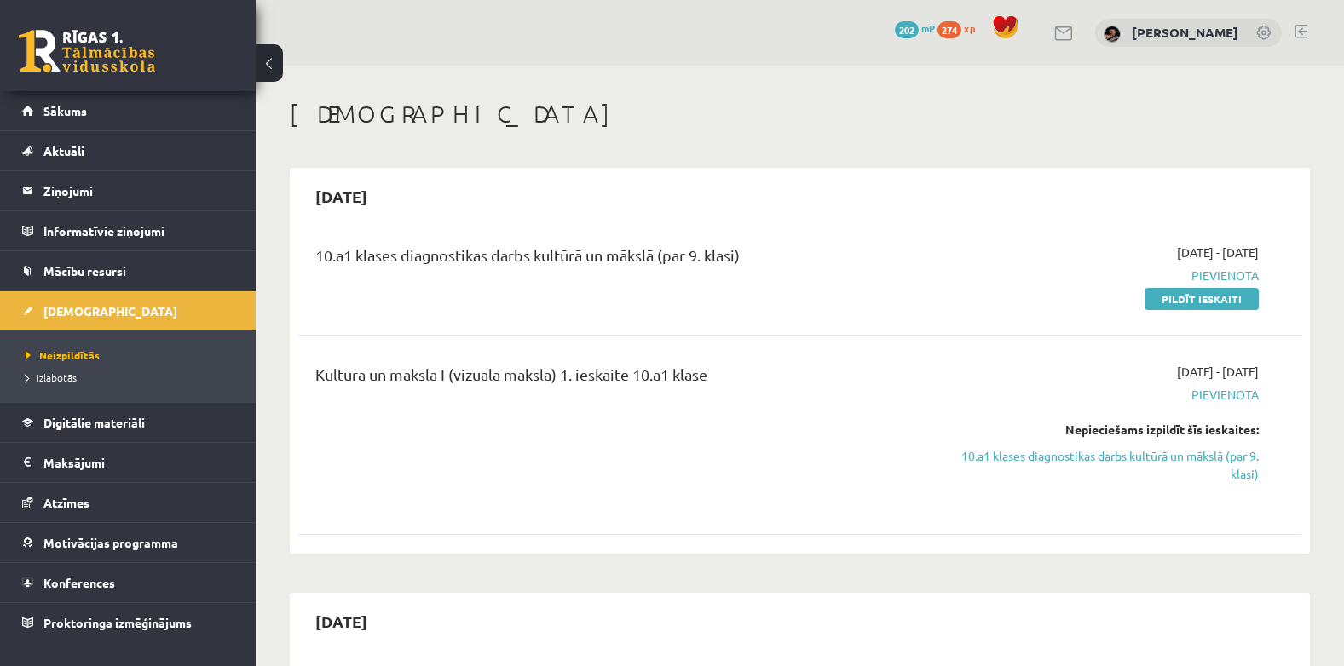
scroll to position [227, 0]
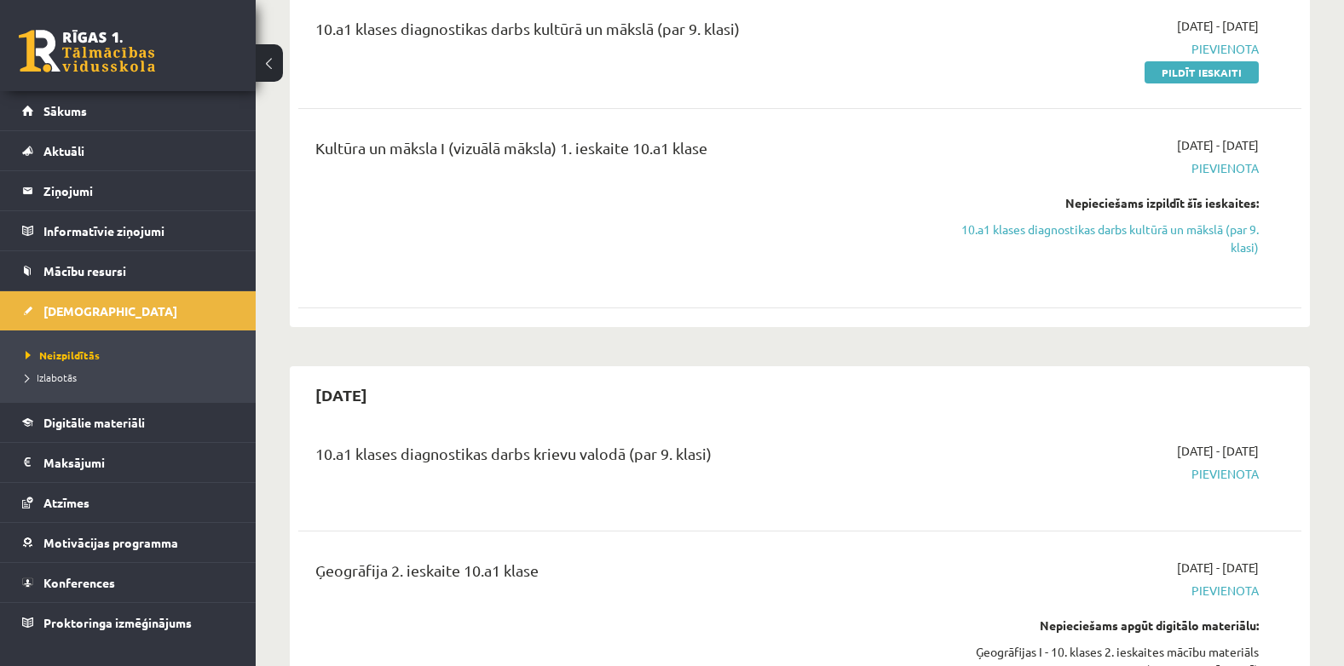
click at [89, 55] on link at bounding box center [87, 51] width 136 height 43
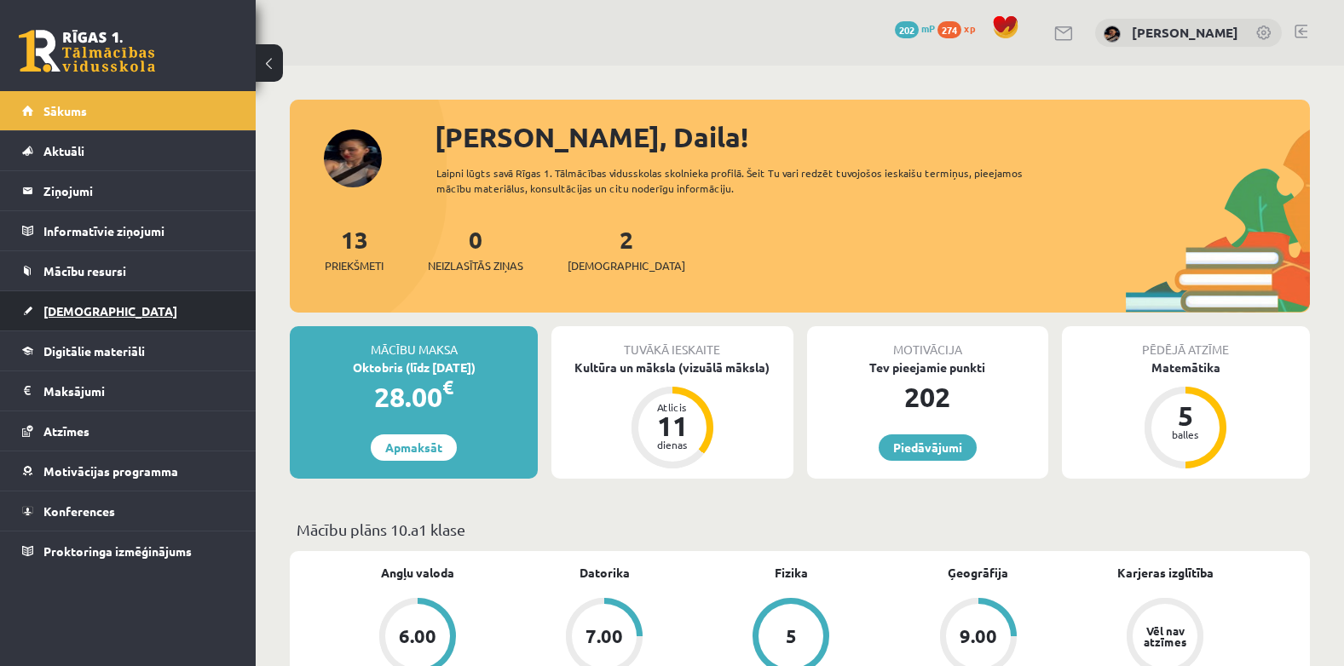
click at [66, 310] on span "[DEMOGRAPHIC_DATA]" at bounding box center [110, 310] width 134 height 15
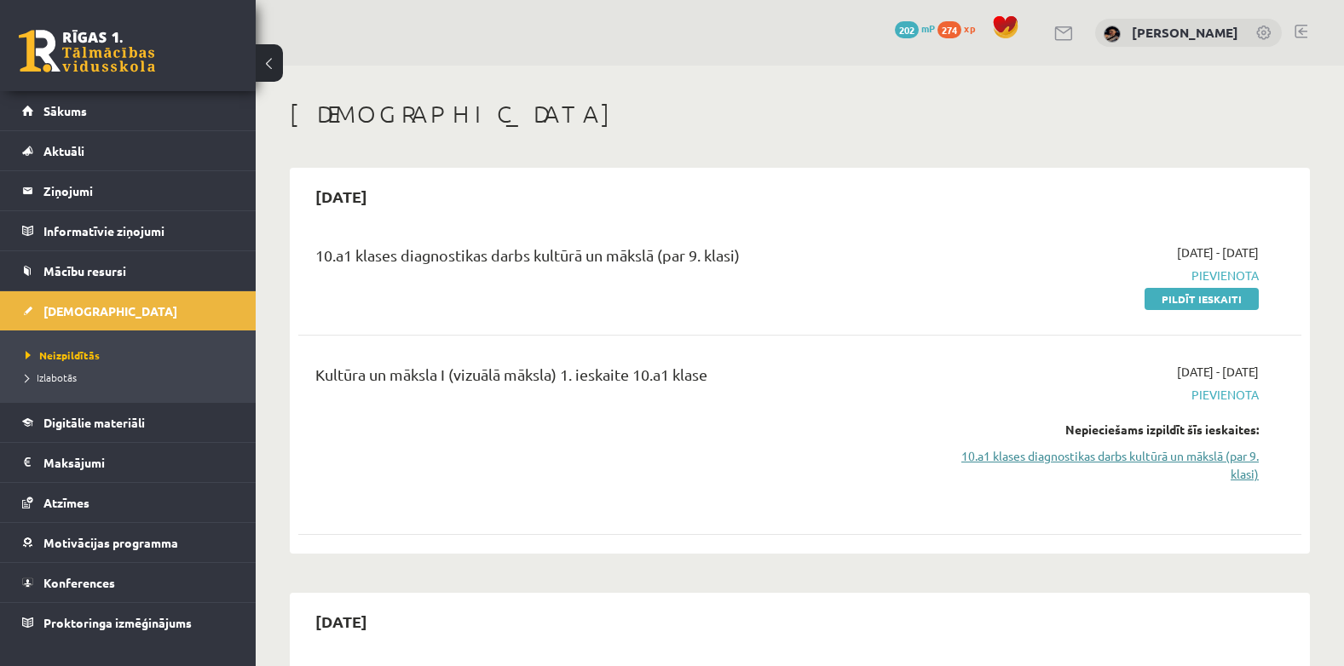
click at [1054, 448] on link "10.a1 klases diagnostikas darbs kultūrā un mākslā (par 9. klasi)" at bounding box center [1109, 465] width 297 height 36
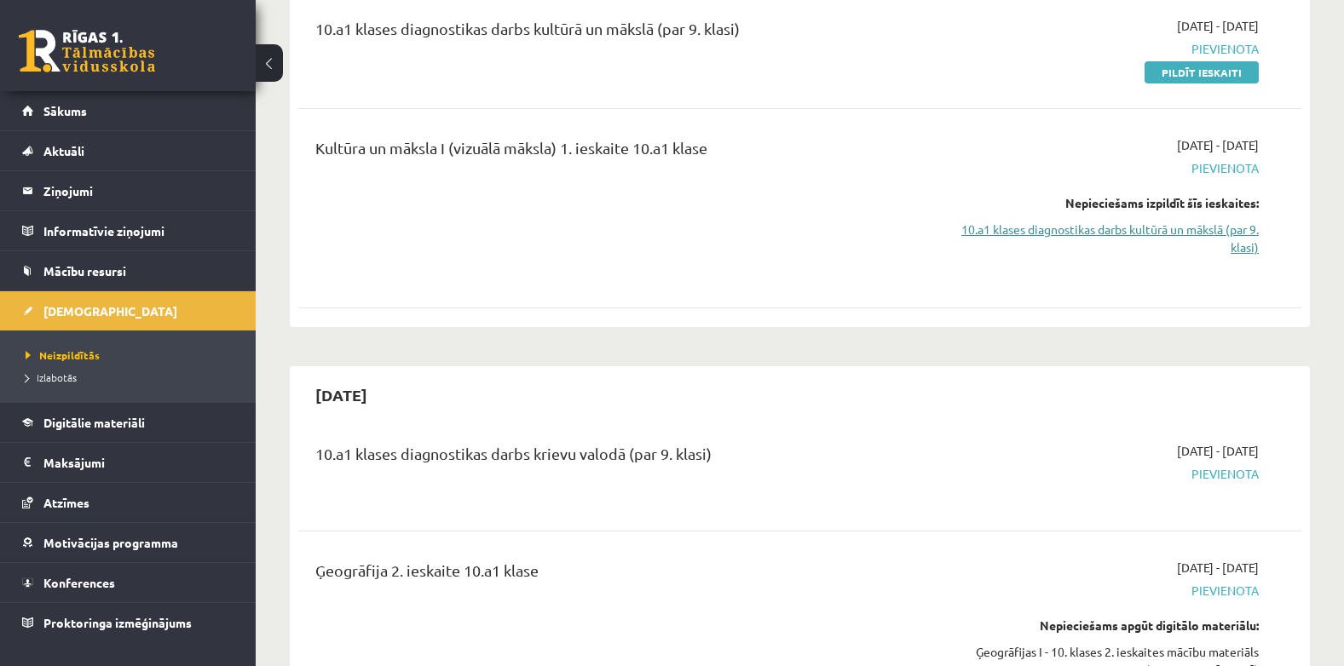
click at [998, 233] on link "10.a1 klases diagnostikas darbs kultūrā un mākslā (par 9. klasi)" at bounding box center [1109, 239] width 297 height 36
click at [1178, 224] on link "10.a1 klases diagnostikas darbs kultūrā un mākslā (par 9. klasi)" at bounding box center [1109, 239] width 297 height 36
click at [1183, 224] on link "10.a1 klases diagnostikas darbs kultūrā un mākslā (par 9. klasi)" at bounding box center [1109, 239] width 297 height 36
click at [1184, 222] on link "10.a1 klases diagnostikas darbs kultūrā un mākslā (par 9. klasi)" at bounding box center [1109, 239] width 297 height 36
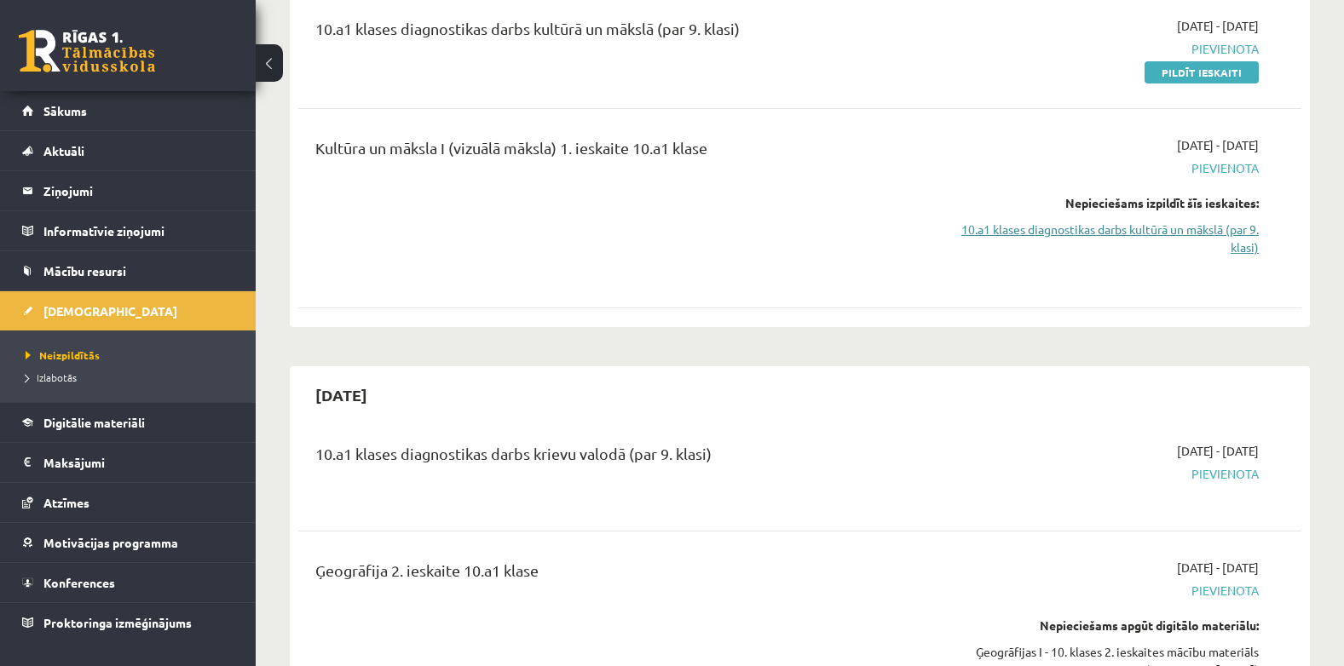
click at [1184, 221] on link "10.a1 klases diagnostikas darbs kultūrā un mākslā (par 9. klasi)" at bounding box center [1109, 239] width 297 height 36
click at [1183, 225] on link "10.a1 klases diagnostikas darbs kultūrā un mākslā (par 9. klasi)" at bounding box center [1109, 239] width 297 height 36
drag, startPoint x: 1356, startPoint y: 220, endPoint x: 955, endPoint y: 244, distance: 401.2
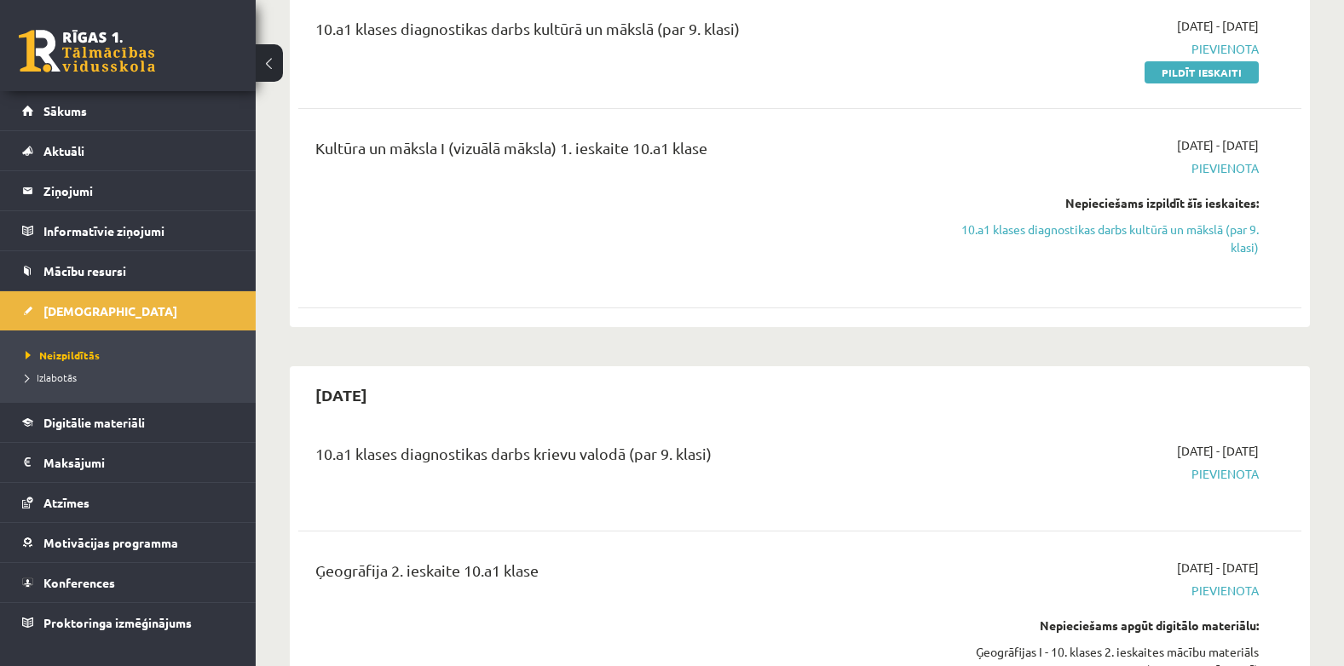
click at [955, 244] on div "2025-09-16 - 2025-09-30 Pievienota Nepieciešams izpildīt šīs ieskaites: 10.a1 k…" at bounding box center [1109, 208] width 323 height 144
click at [1003, 231] on link "10.a1 klases diagnostikas darbs kultūrā un mākslā (par 9. klasi)" at bounding box center [1109, 239] width 297 height 36
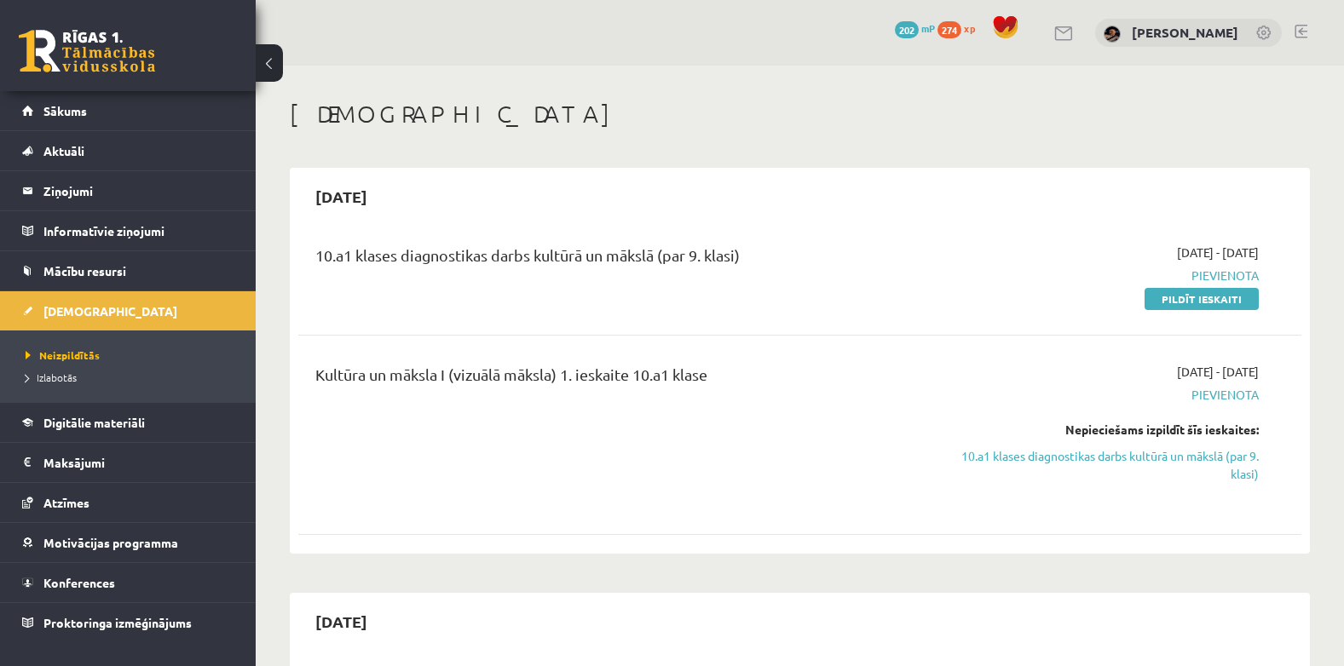
scroll to position [227, 0]
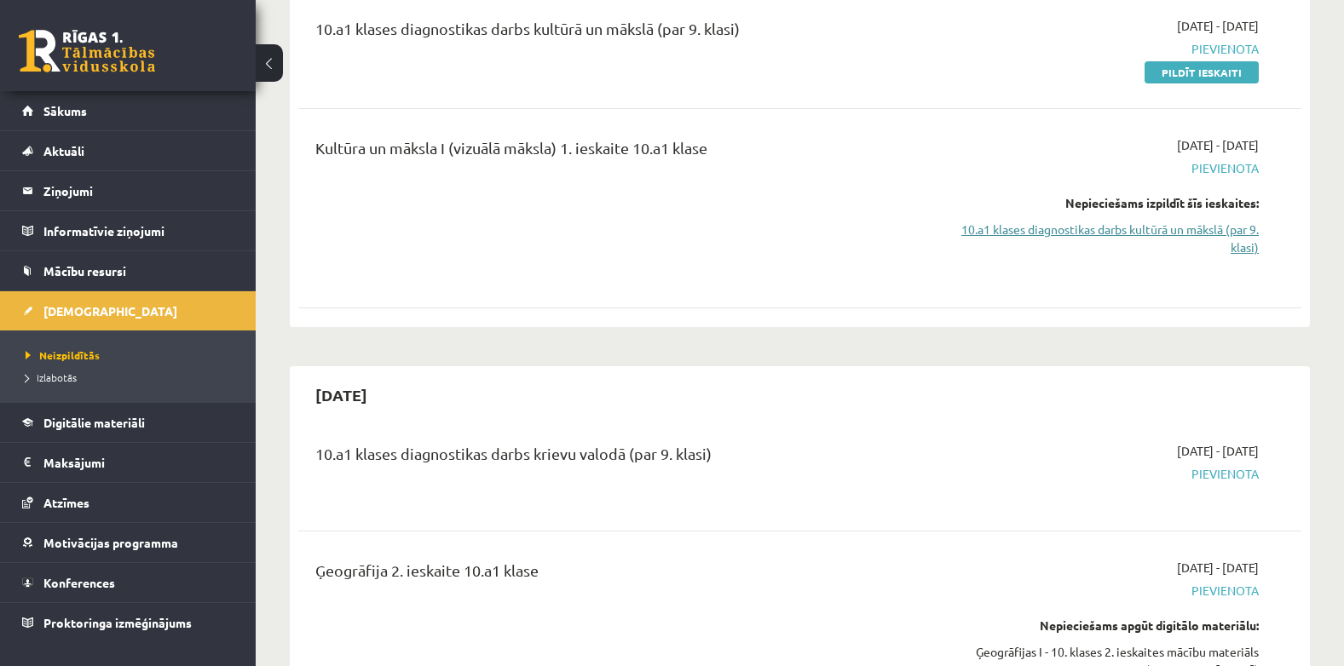
click at [1198, 231] on link "10.a1 klases diagnostikas darbs kultūrā un mākslā (par 9. klasi)" at bounding box center [1109, 239] width 297 height 36
click at [1196, 234] on link "10.a1 klases diagnostikas darbs kultūrā un mākslā (par 9. klasi)" at bounding box center [1109, 239] width 297 height 36
click at [1196, 233] on link "10.a1 klases diagnostikas darbs kultūrā un mākslā (par 9. klasi)" at bounding box center [1109, 239] width 297 height 36
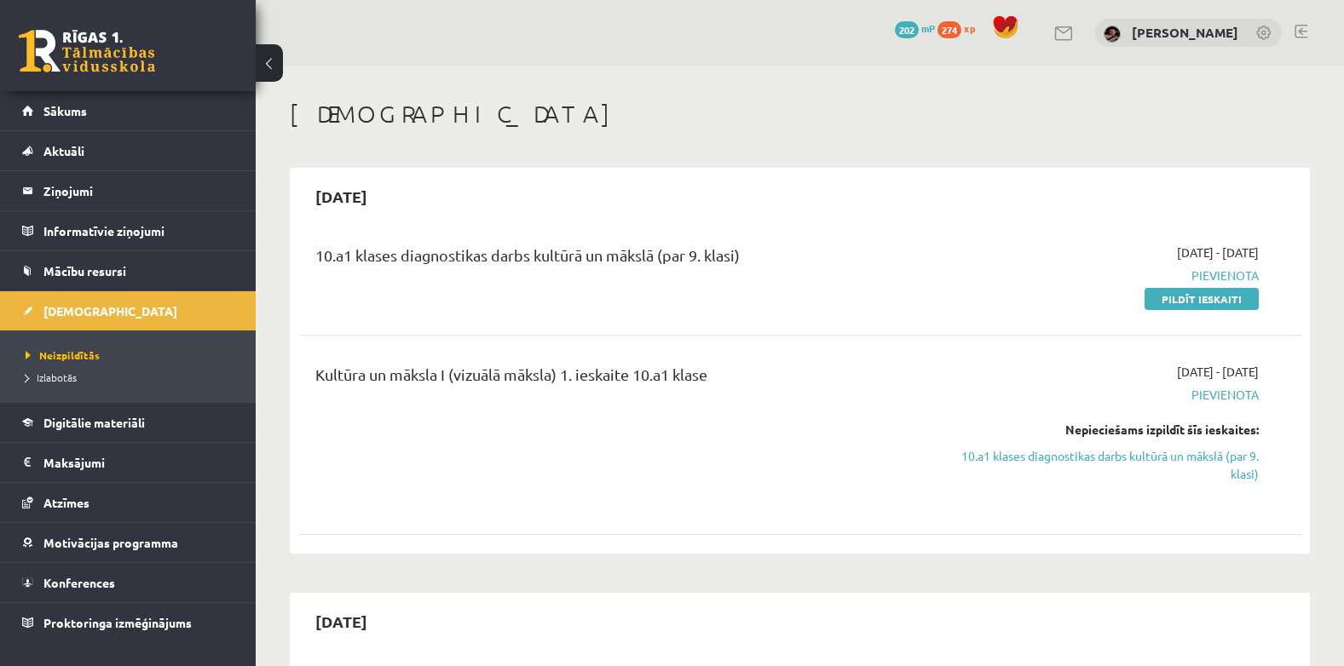
scroll to position [227, 0]
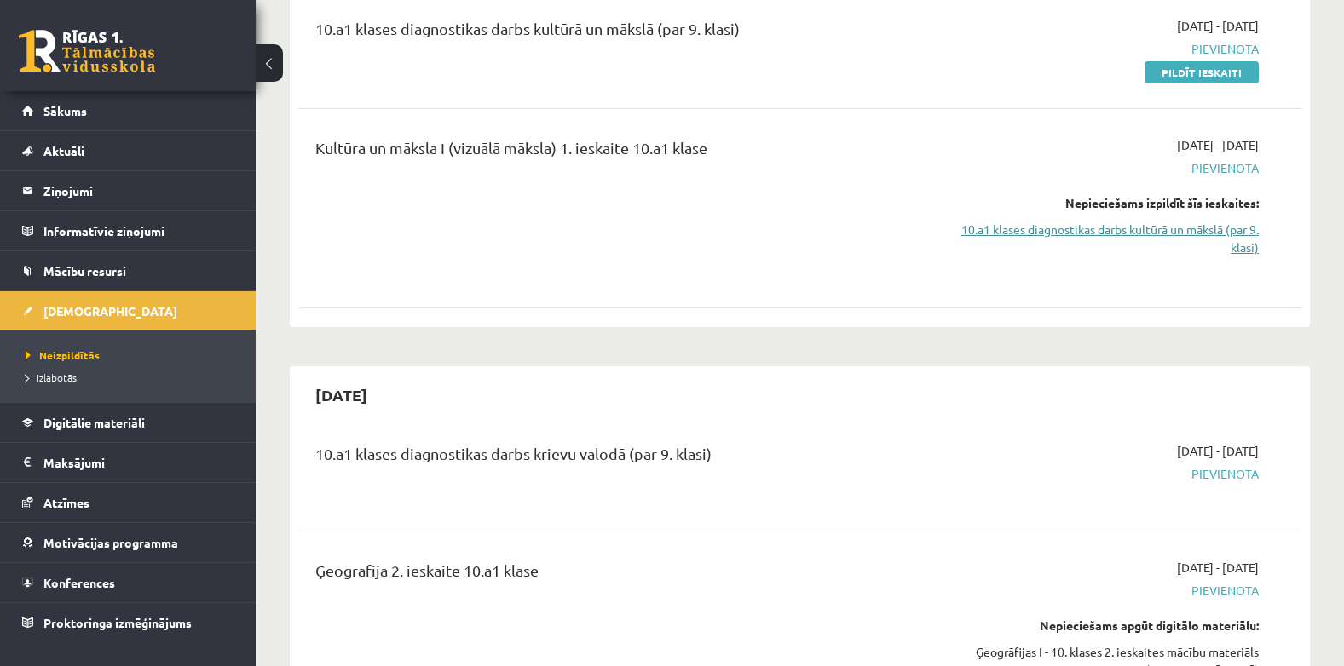
click at [986, 231] on link "10.a1 klases diagnostikas darbs kultūrā un mākslā (par 9. klasi)" at bounding box center [1109, 239] width 297 height 36
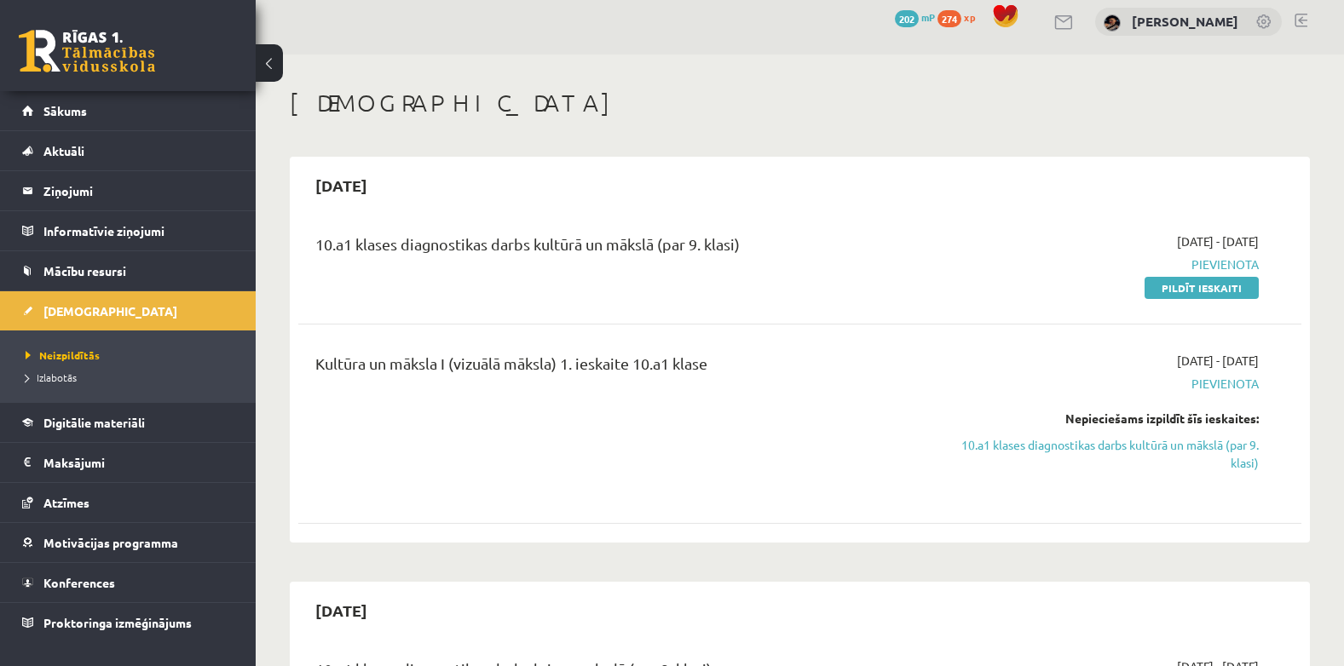
scroll to position [0, 0]
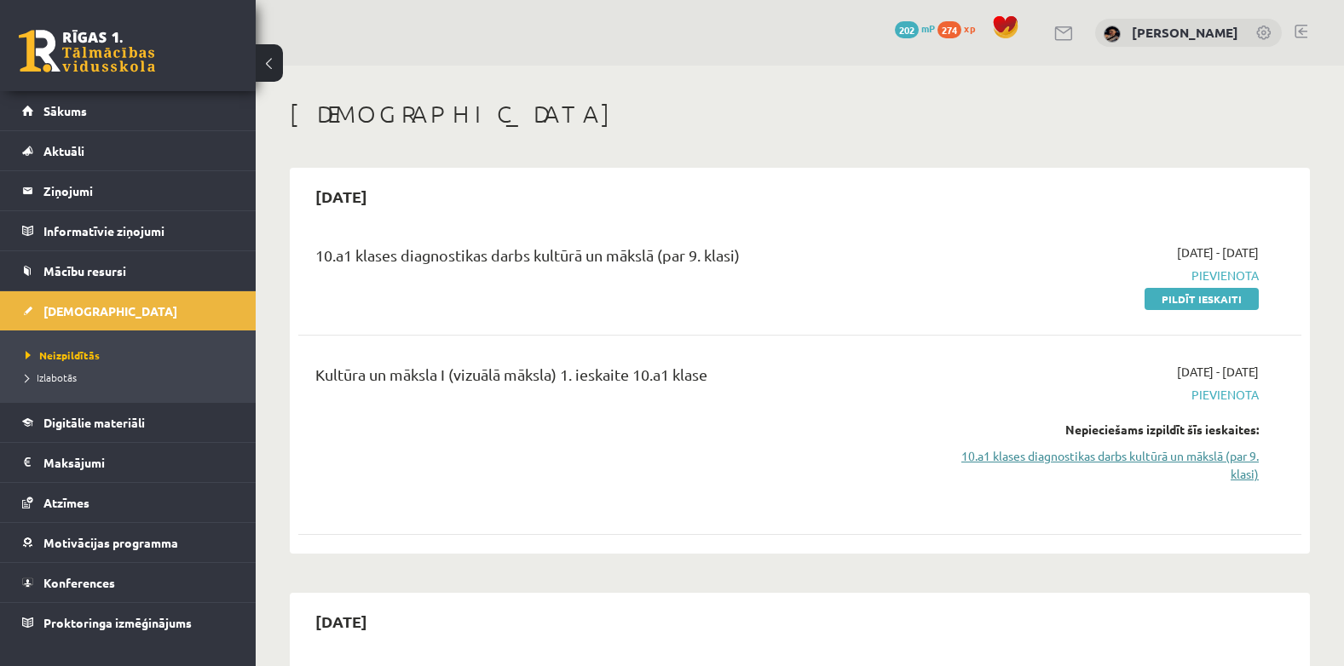
click at [1115, 454] on link "10.a1 klases diagnostikas darbs kultūrā un mākslā (par 9. klasi)" at bounding box center [1109, 465] width 297 height 36
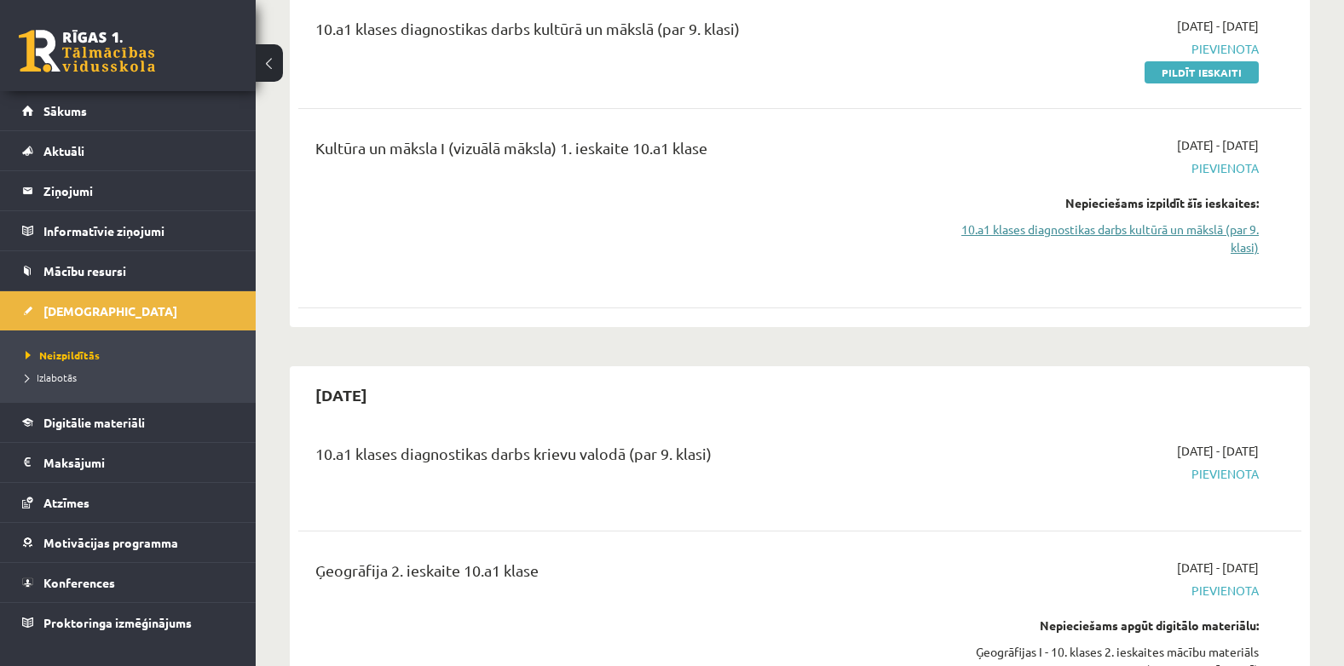
click at [1237, 230] on link "10.a1 klases diagnostikas darbs kultūrā un mākslā (par 9. klasi)" at bounding box center [1109, 239] width 297 height 36
click at [1229, 225] on link "10.a1 klases diagnostikas darbs kultūrā un mākslā (par 9. klasi)" at bounding box center [1109, 239] width 297 height 36
click at [1230, 226] on link "10.a1 klases diagnostikas darbs kultūrā un mākslā (par 9. klasi)" at bounding box center [1109, 239] width 297 height 36
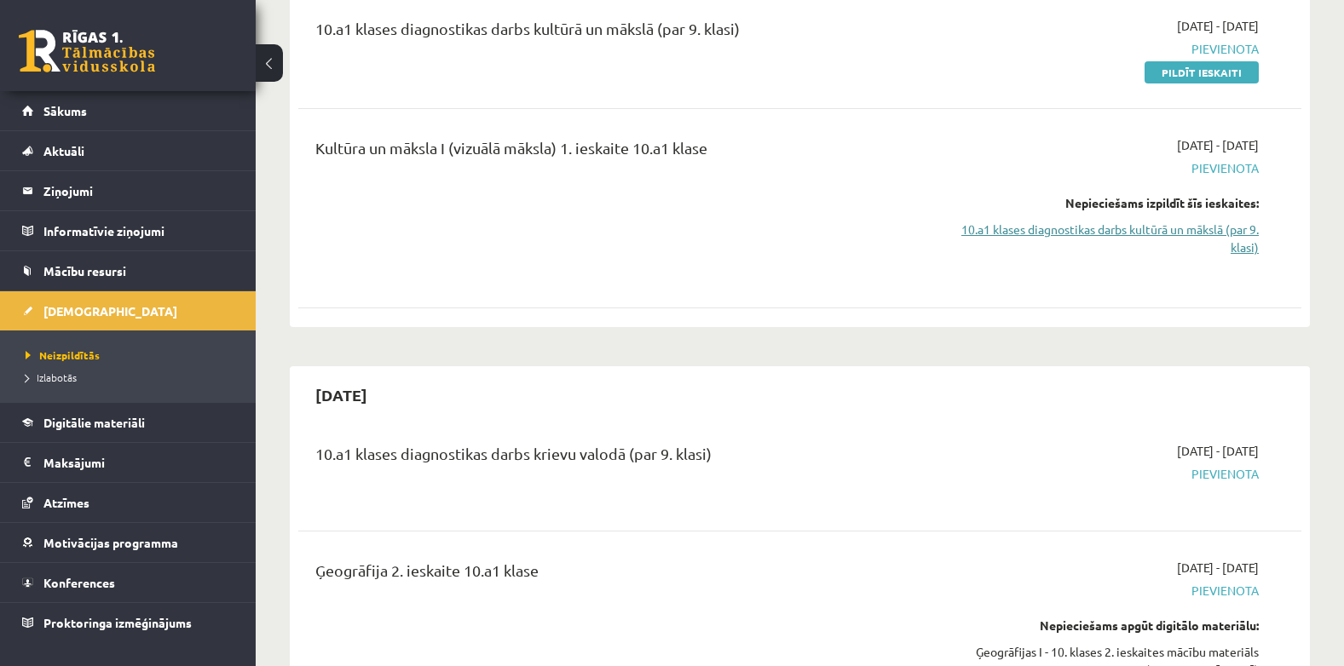
click at [1230, 226] on link "10.a1 klases diagnostikas darbs kultūrā un mākslā (par 9. klasi)" at bounding box center [1109, 239] width 297 height 36
click at [1229, 218] on div "Nepieciešams izpildīt šīs ieskaites: 10.a1 klases diagnostikas darbs kultūrā un…" at bounding box center [1109, 225] width 297 height 62
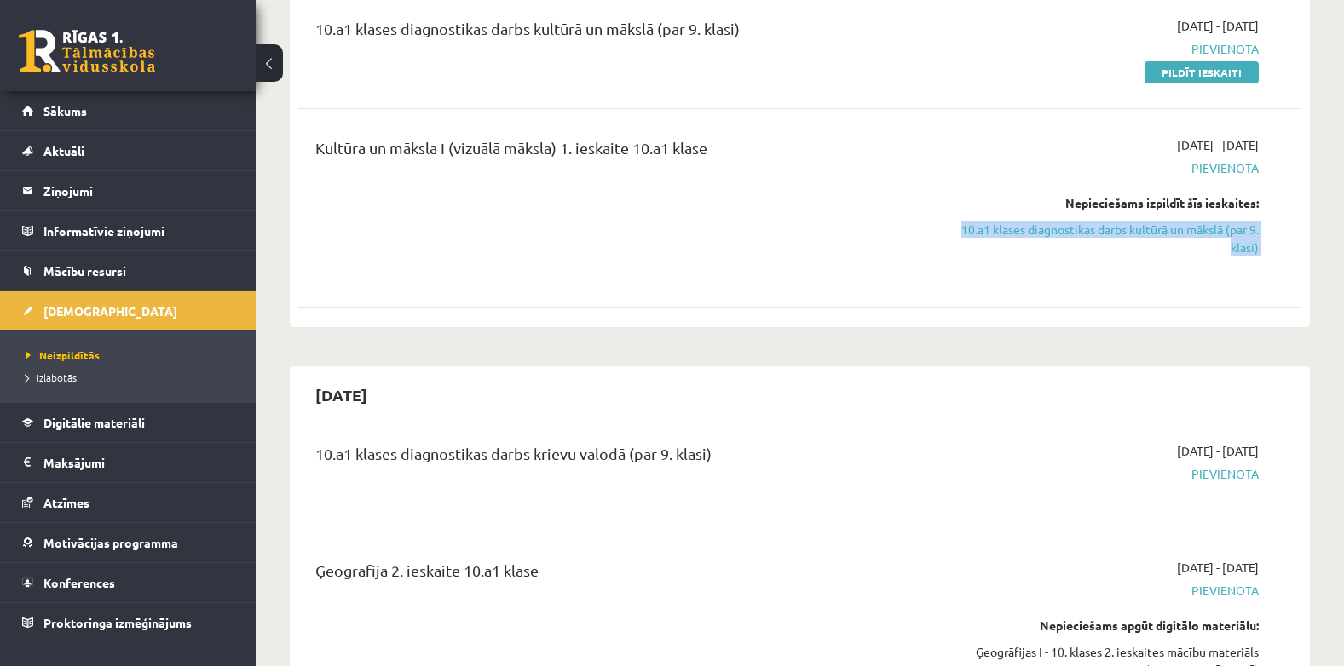
click at [1229, 218] on div "Nepieciešams izpildīt šīs ieskaites: 10.a1 klases diagnostikas darbs kultūrā un…" at bounding box center [1109, 225] width 297 height 62
click at [1226, 236] on link "10.a1 klases diagnostikas darbs kultūrā un mākslā (par 9. klasi)" at bounding box center [1109, 239] width 297 height 36
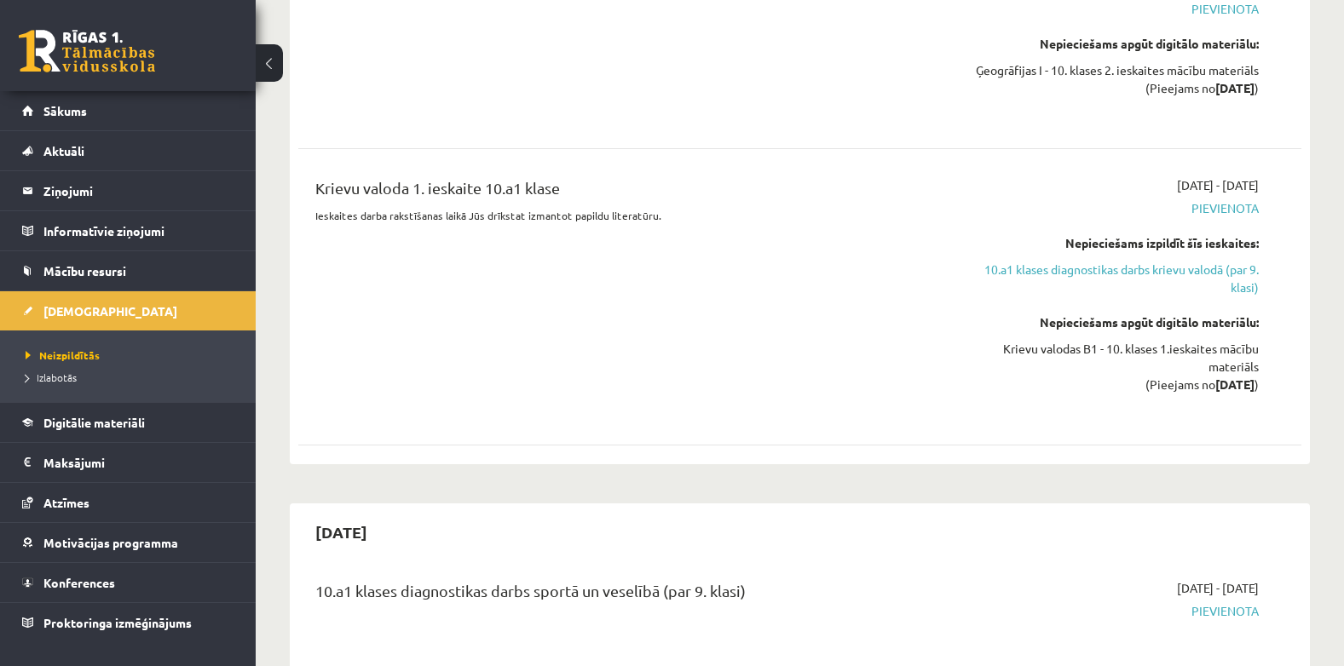
scroll to position [810, 0]
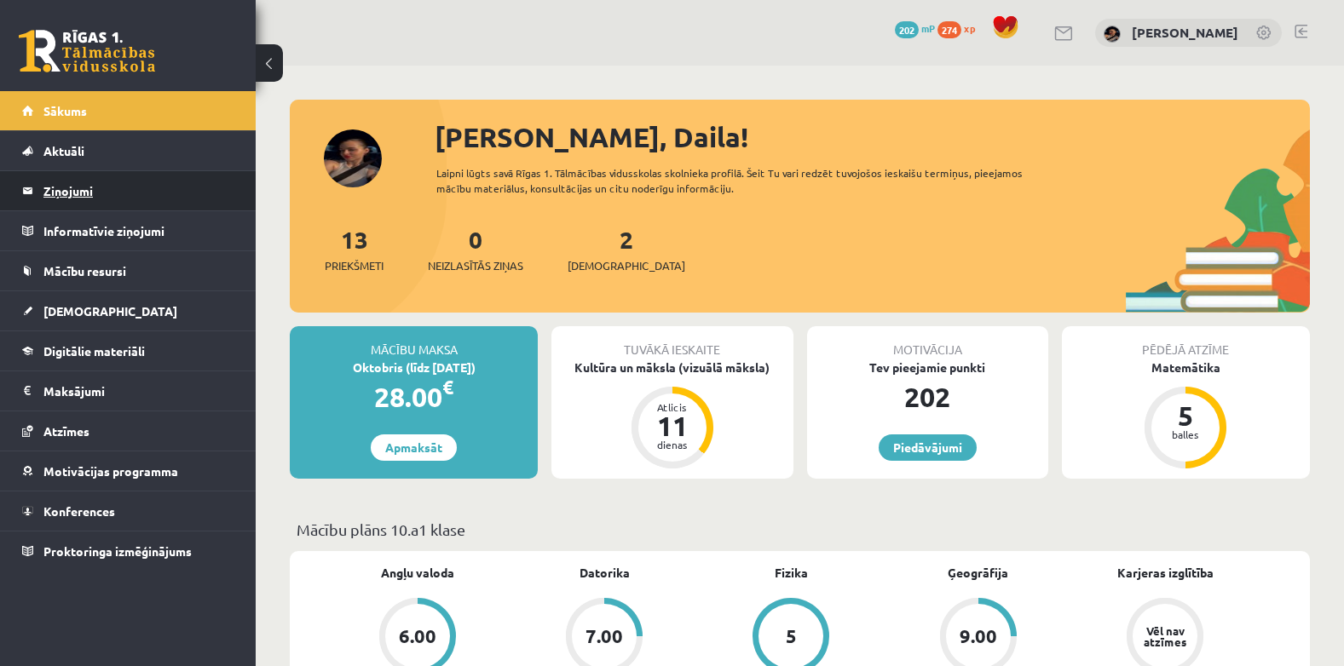
click at [96, 184] on legend "Ziņojumi 0" at bounding box center [138, 190] width 191 height 39
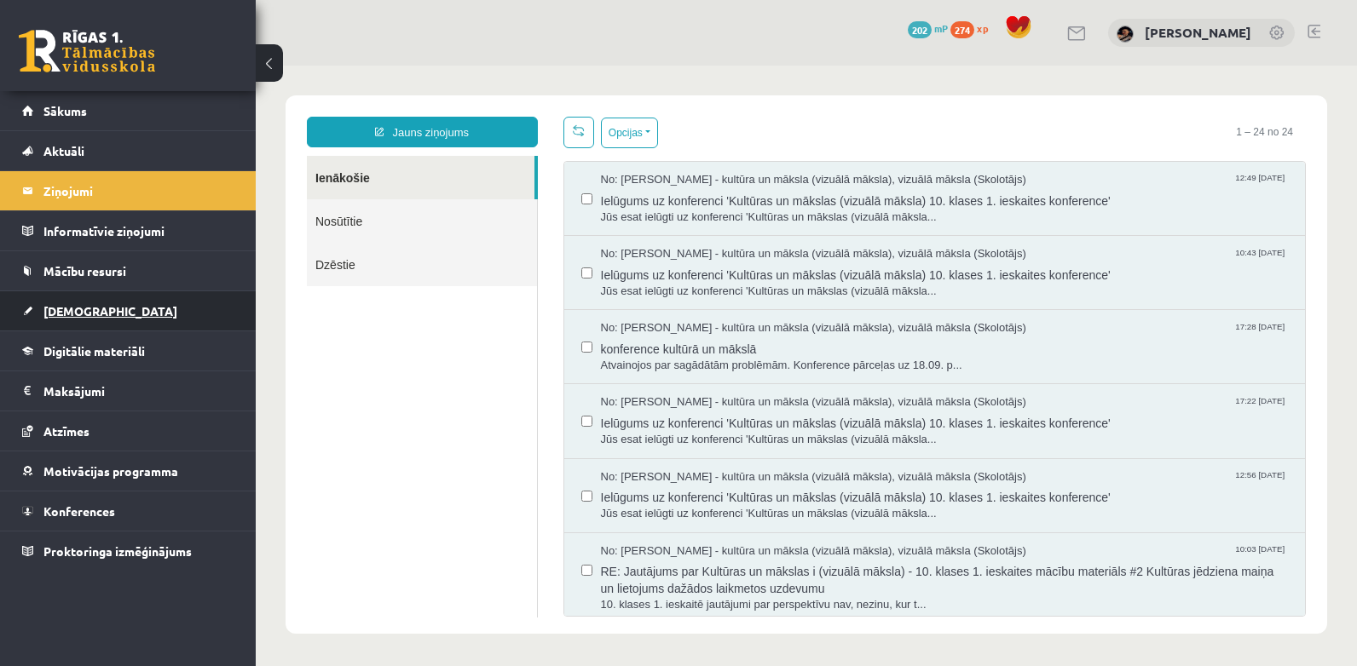
click at [73, 306] on span "[DEMOGRAPHIC_DATA]" at bounding box center [110, 310] width 134 height 15
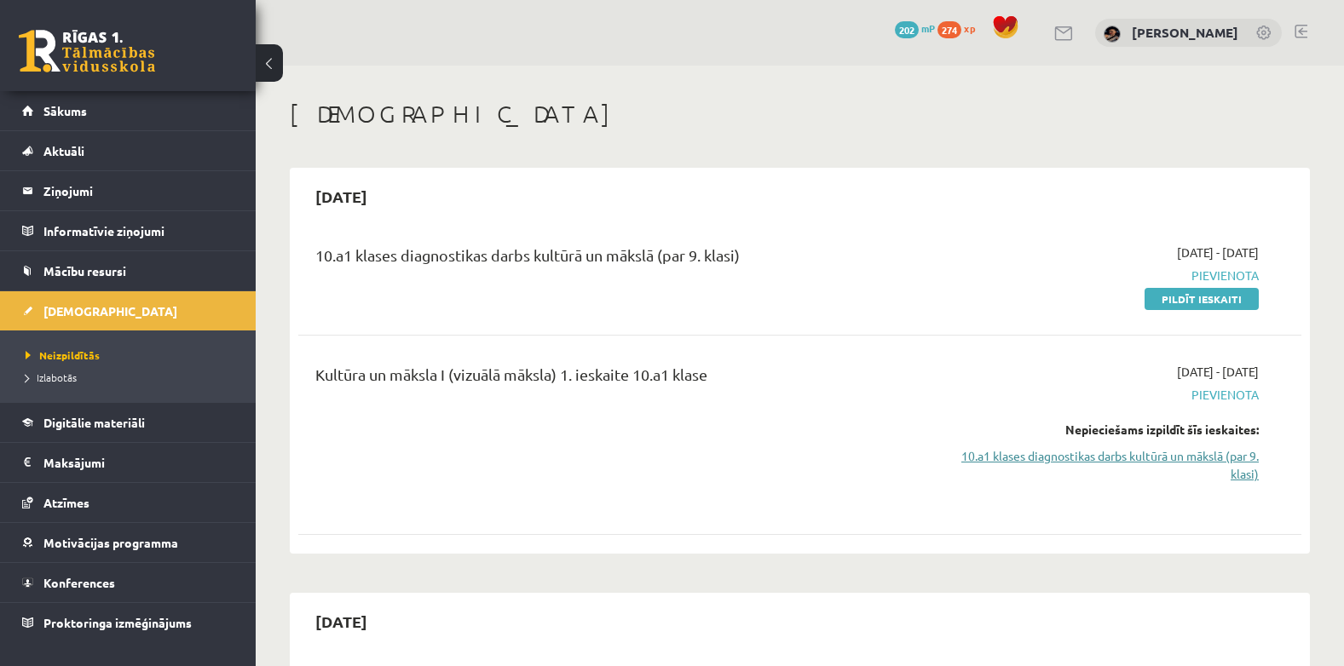
click at [1081, 463] on link "10.a1 klases diagnostikas darbs kultūrā un mākslā (par 9. klasi)" at bounding box center [1109, 465] width 297 height 36
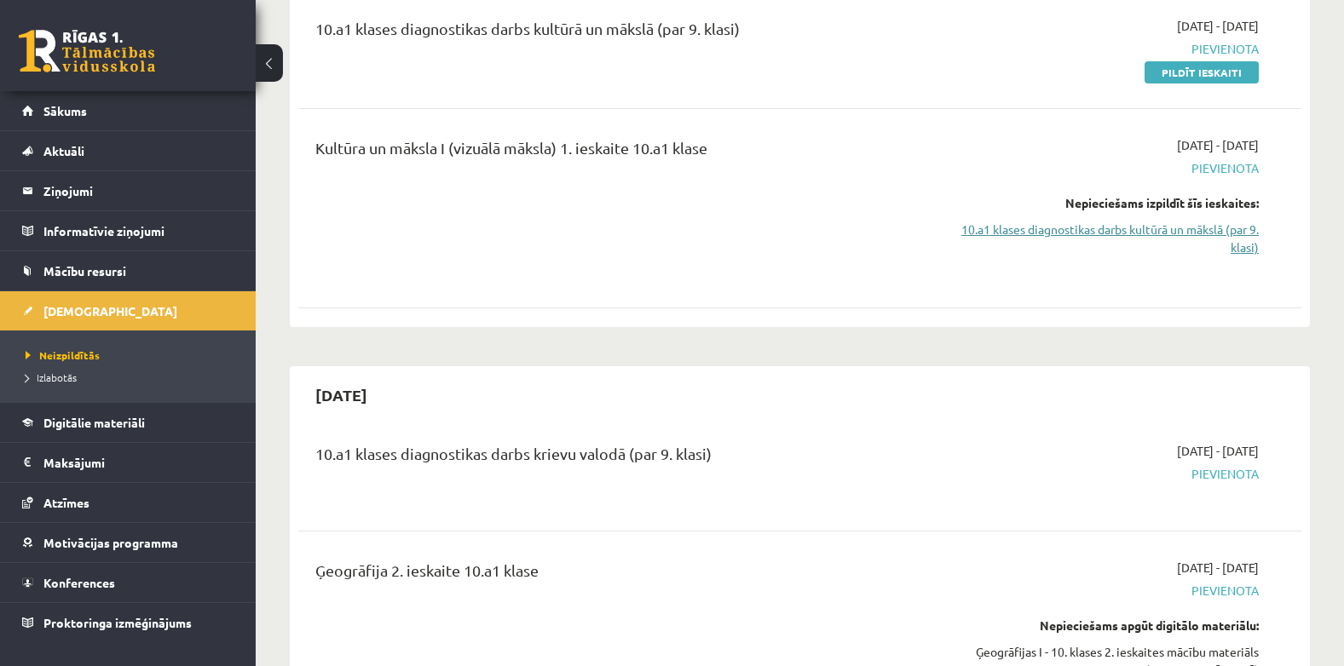
click at [1250, 247] on link "10.a1 klases diagnostikas darbs kultūrā un mākslā (par 9. klasi)" at bounding box center [1109, 239] width 297 height 36
click at [1224, 229] on link "10.a1 klases diagnostikas darbs kultūrā un mākslā (par 9. klasi)" at bounding box center [1109, 239] width 297 height 36
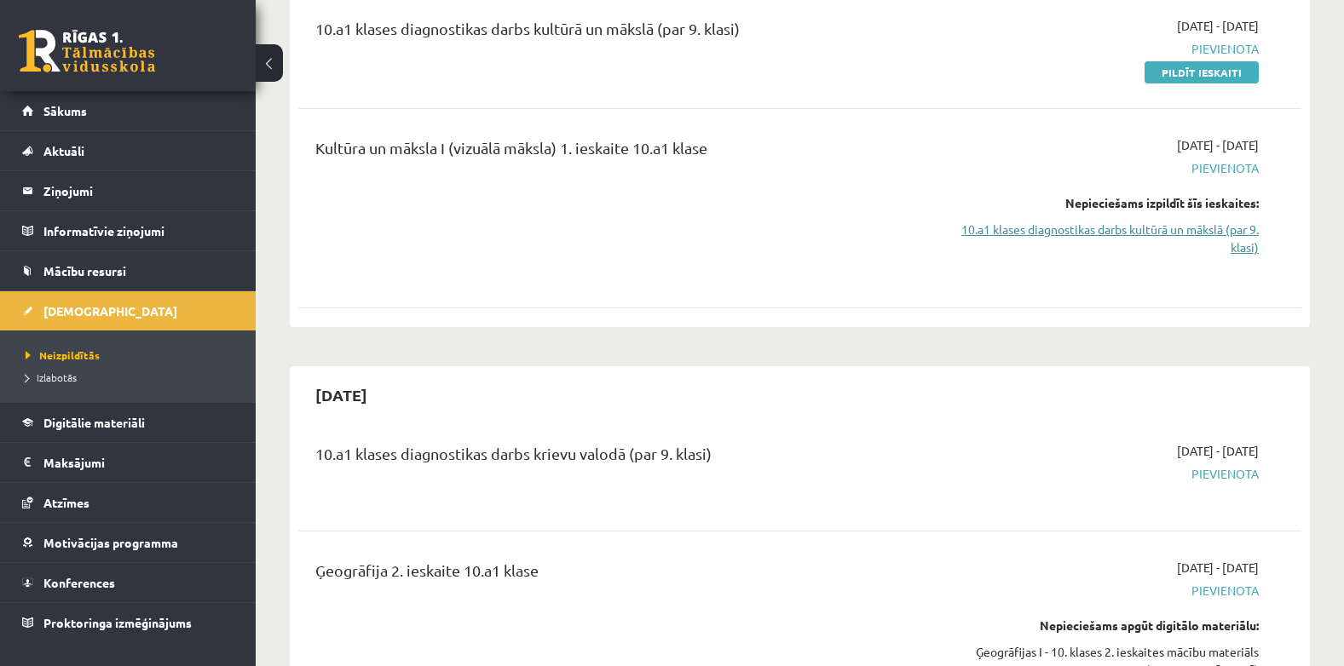
click at [1224, 229] on link "10.a1 klases diagnostikas darbs kultūrā un mākslā (par 9. klasi)" at bounding box center [1109, 239] width 297 height 36
